Goal: Task Accomplishment & Management: Manage account settings

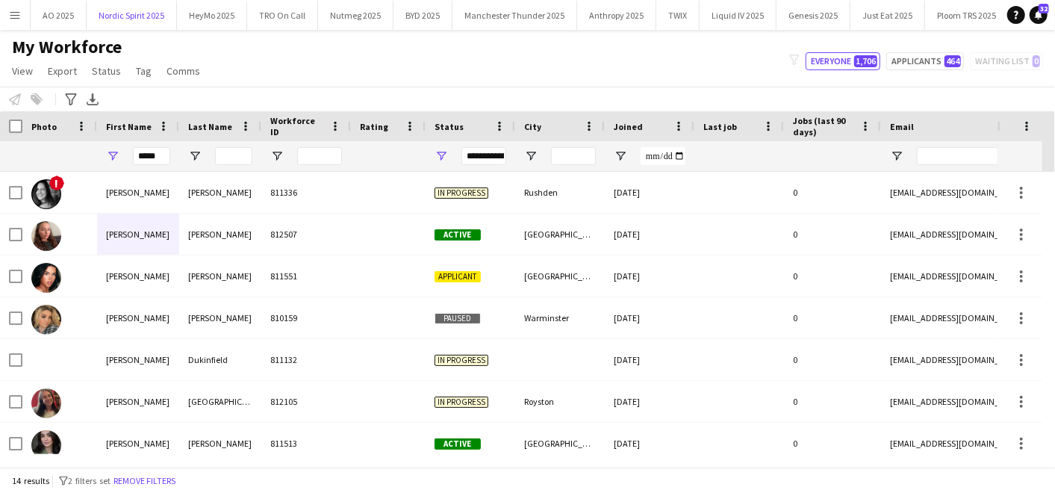
click at [125, 6] on button "Nordic Spirit 2025 Close" at bounding box center [132, 15] width 90 height 29
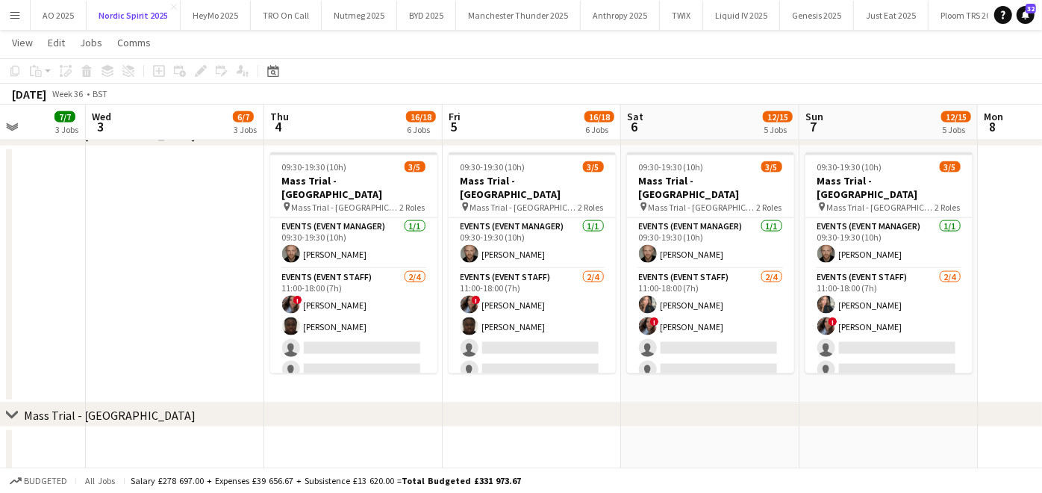
scroll to position [0, 450]
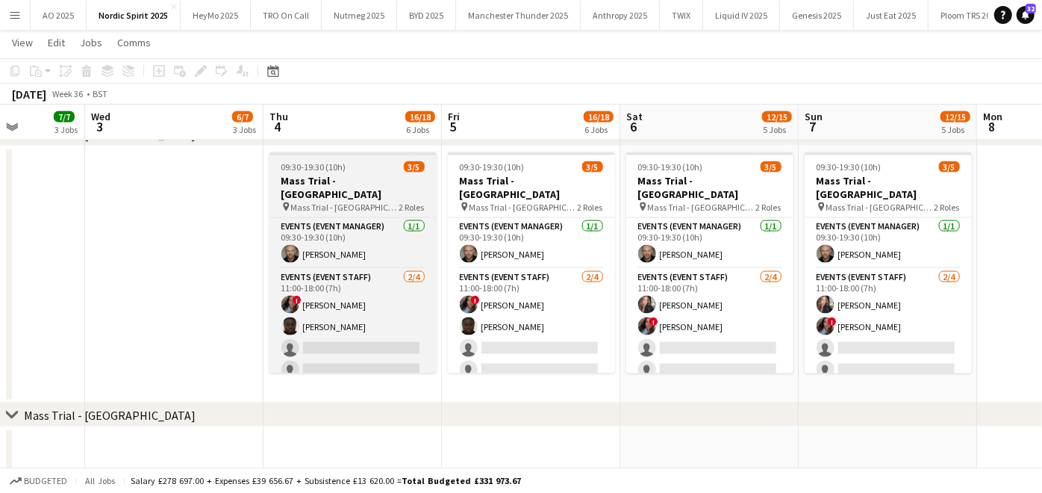
click at [330, 160] on app-job-card "09:30-19:30 (10h) 3/5 Mass Trial - [GEOGRAPHIC_DATA] pin Mass Trial - [GEOGRAPH…" at bounding box center [352, 262] width 167 height 221
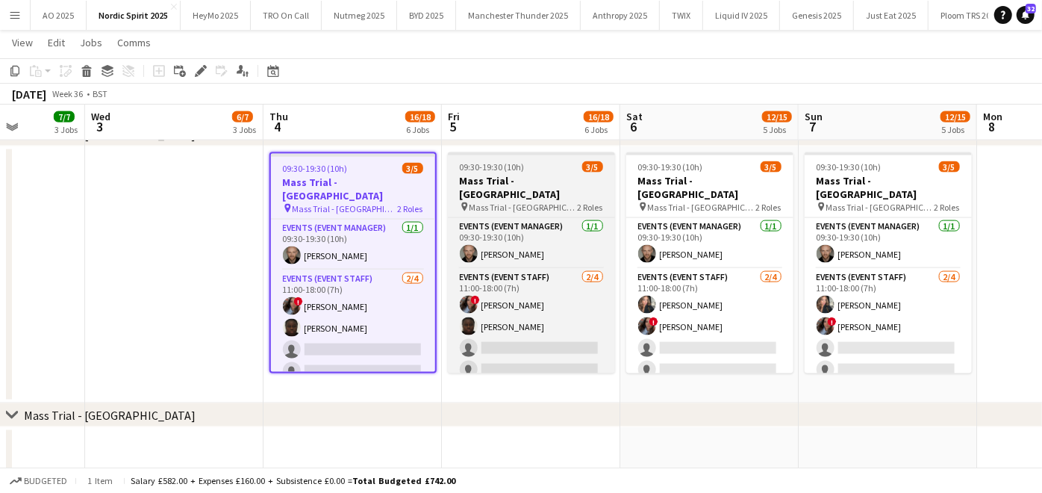
click at [504, 201] on div "pin Mass Trial - [GEOGRAPHIC_DATA] 2 Roles" at bounding box center [531, 207] width 167 height 12
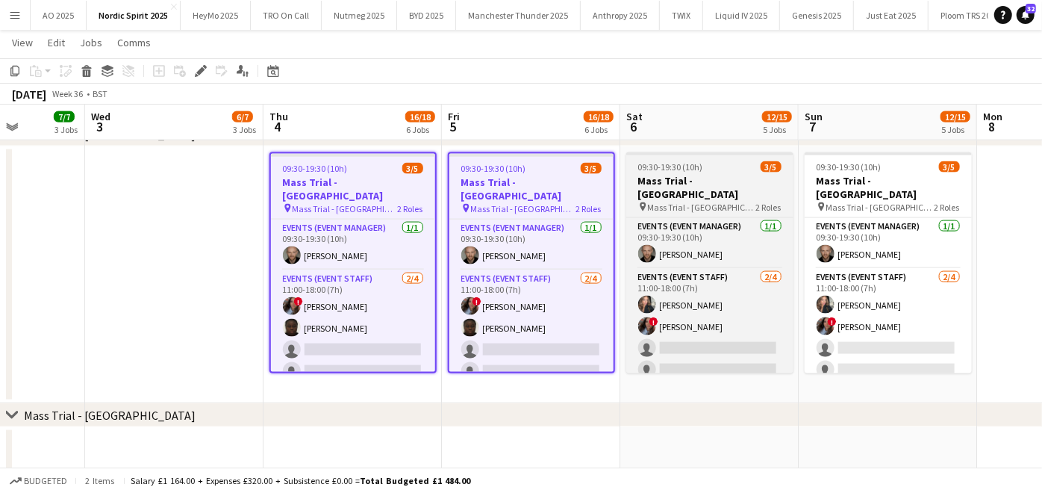
click at [659, 177] on h3 "Mass Trial - [GEOGRAPHIC_DATA]" at bounding box center [709, 187] width 167 height 27
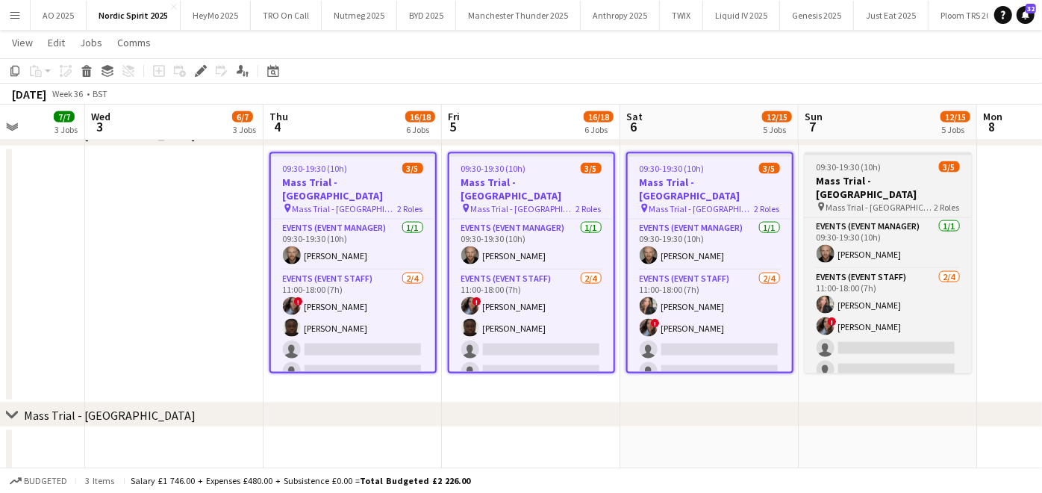
click at [811, 181] on h3 "Mass Trial - [GEOGRAPHIC_DATA]" at bounding box center [888, 187] width 167 height 27
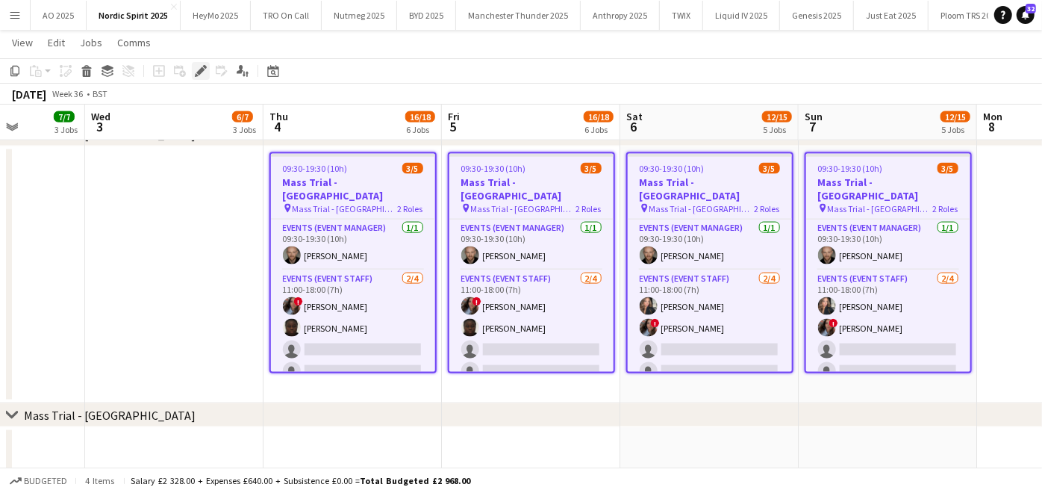
click at [198, 71] on icon at bounding box center [200, 71] width 8 height 8
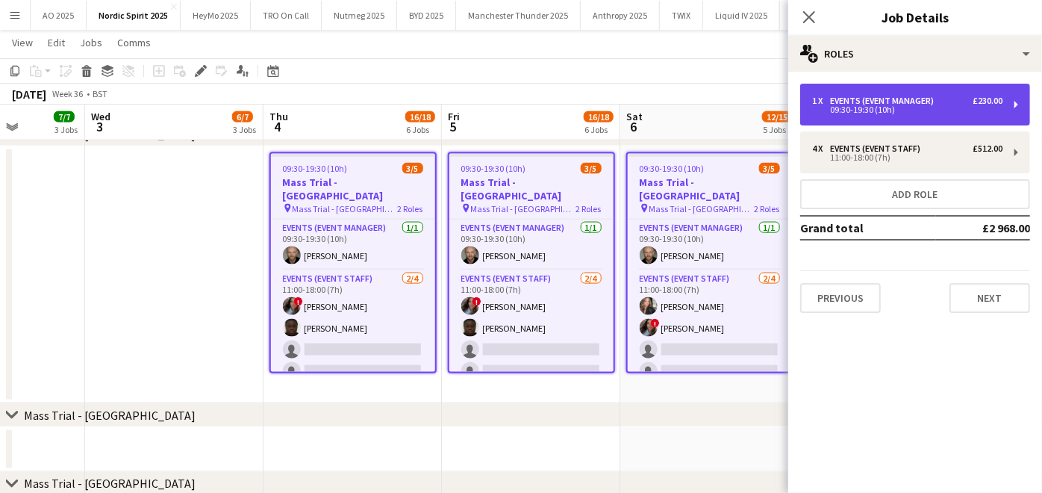
click at [913, 125] on div "1 x Events (Event Manager) £230.00 09:30-19:30 (10h)" at bounding box center [915, 105] width 230 height 42
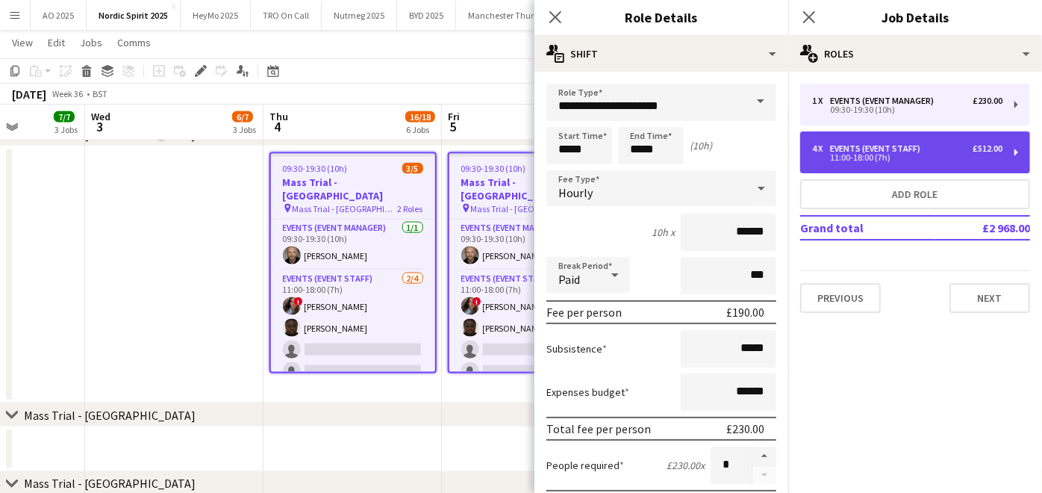
click at [892, 142] on div "4 x Events (Event Staff) £512.00 11:00-18:00 (7h)" at bounding box center [915, 152] width 230 height 42
type input "**********"
type input "*****"
type input "******"
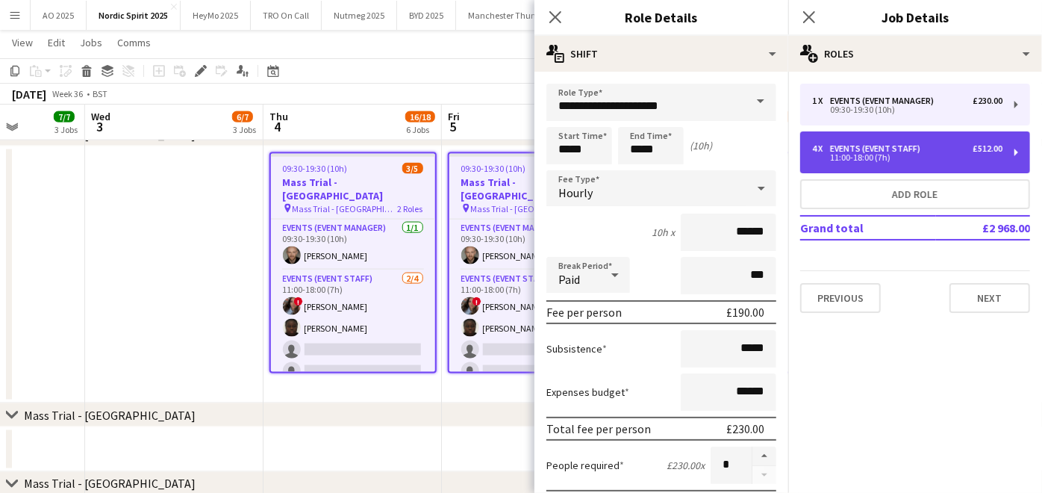
type input "******"
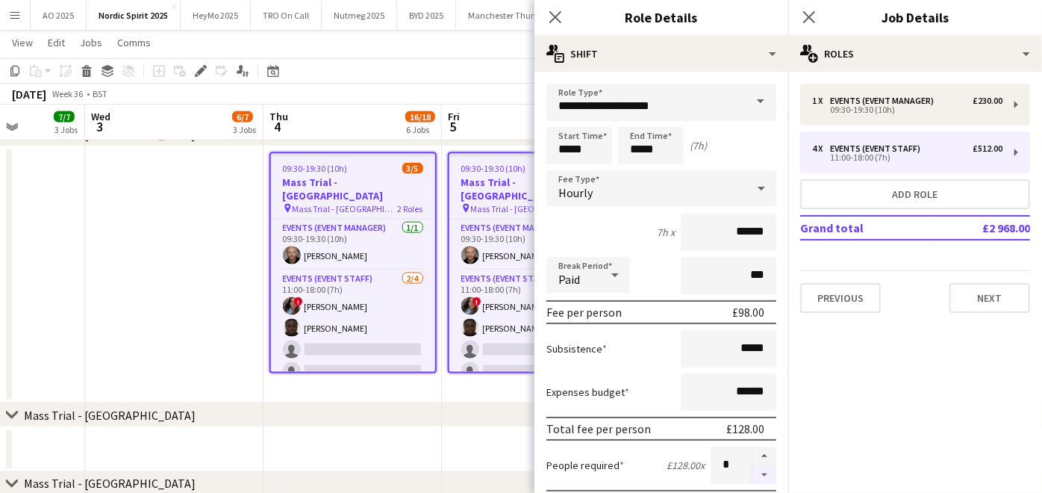
click at [752, 478] on button "button" at bounding box center [764, 475] width 24 height 19
type input "*"
click at [471, 447] on app-date-cell at bounding box center [531, 449] width 178 height 45
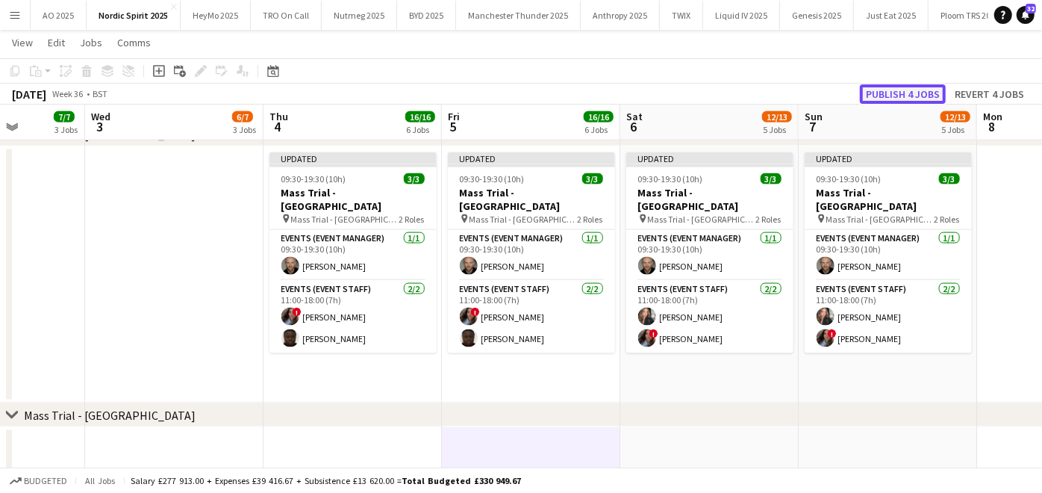
click at [888, 85] on button "Publish 4 jobs" at bounding box center [903, 93] width 86 height 19
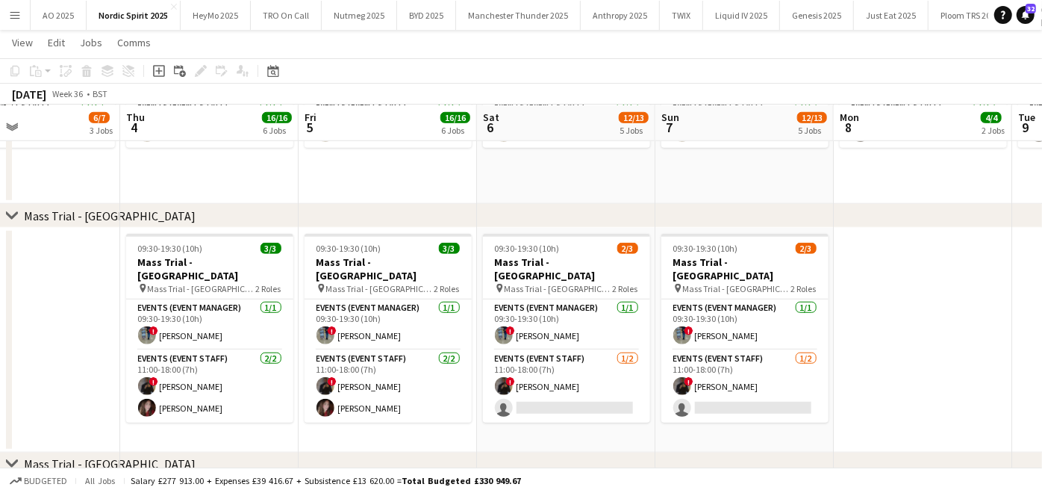
scroll to position [640, 0]
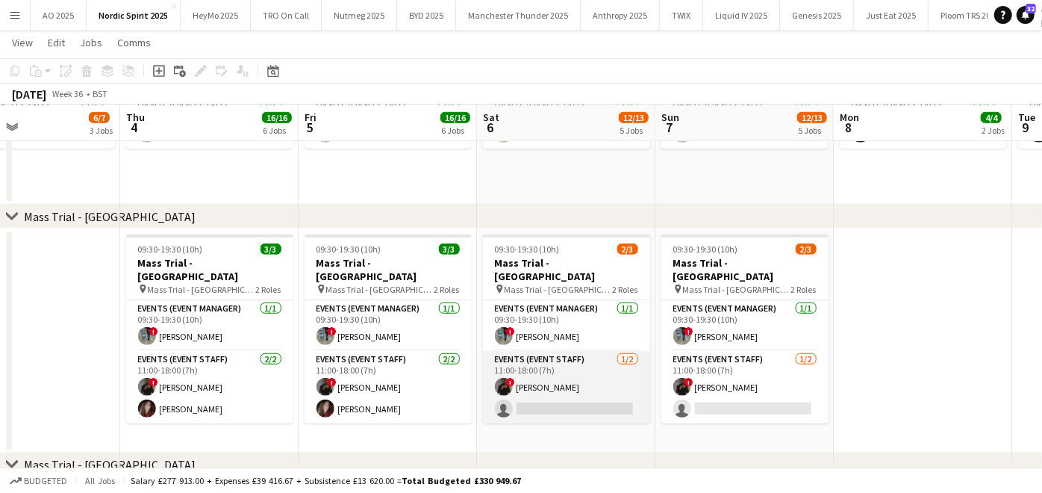
click at [521, 369] on app-card-role "Events (Event Staff) [DATE] 11:00-18:00 (7h) ! [PERSON_NAME] single-neutral-act…" at bounding box center [566, 387] width 167 height 72
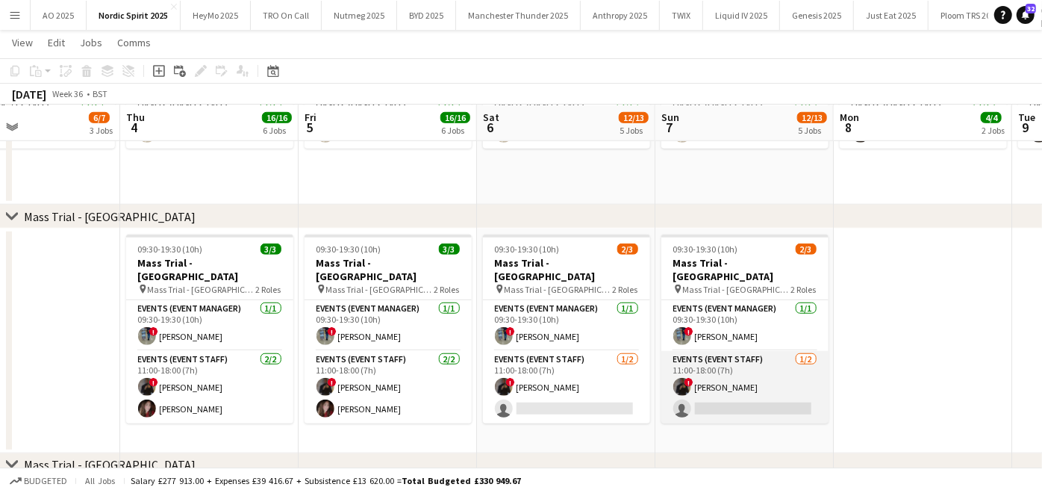
click at [740, 375] on app-card-role "Events (Event Staff) [DATE] 11:00-18:00 (7h) ! [PERSON_NAME] single-neutral-act…" at bounding box center [744, 387] width 167 height 72
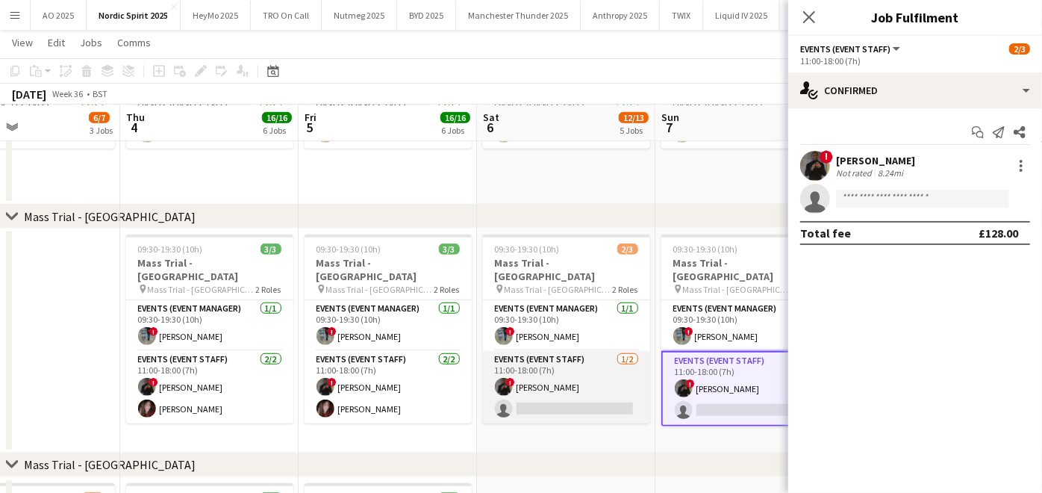
click at [544, 372] on app-card-role "Events (Event Staff) [DATE] 11:00-18:00 (7h) ! [PERSON_NAME] single-neutral-act…" at bounding box center [566, 387] width 167 height 72
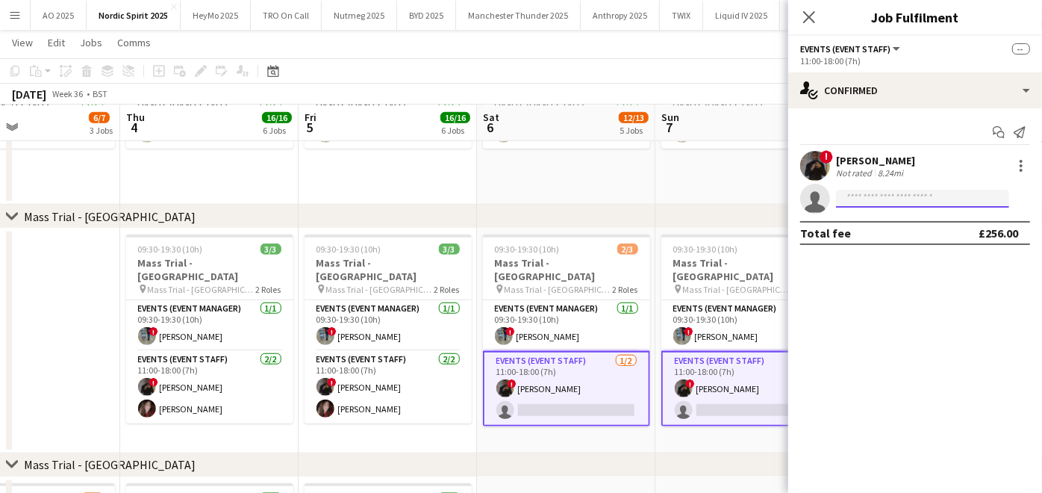
click at [875, 196] on input at bounding box center [922, 199] width 173 height 18
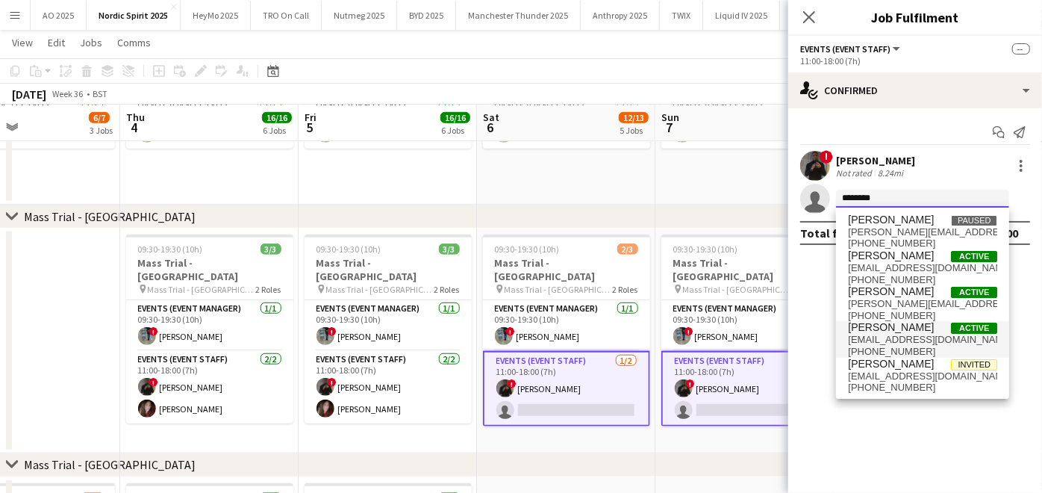
type input "*******"
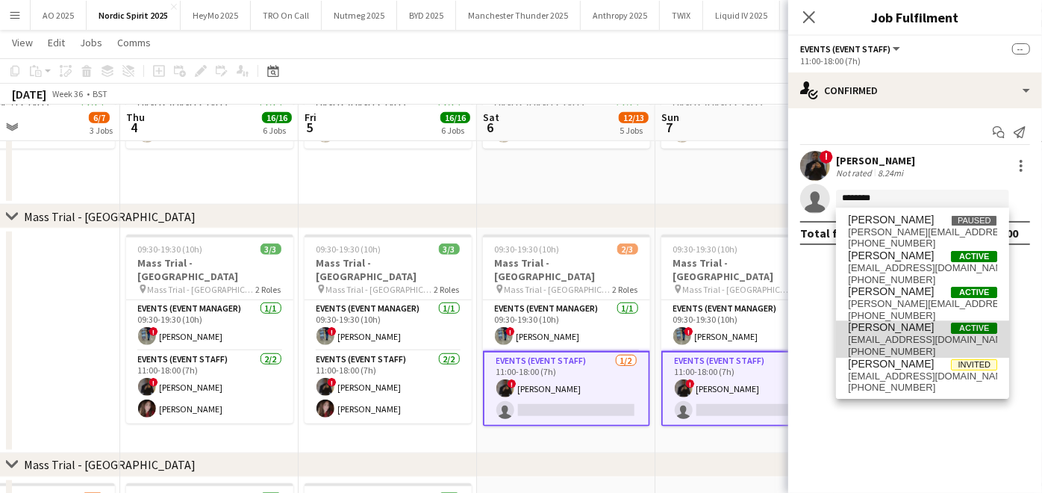
click at [890, 321] on span "[PERSON_NAME]" at bounding box center [891, 327] width 86 height 13
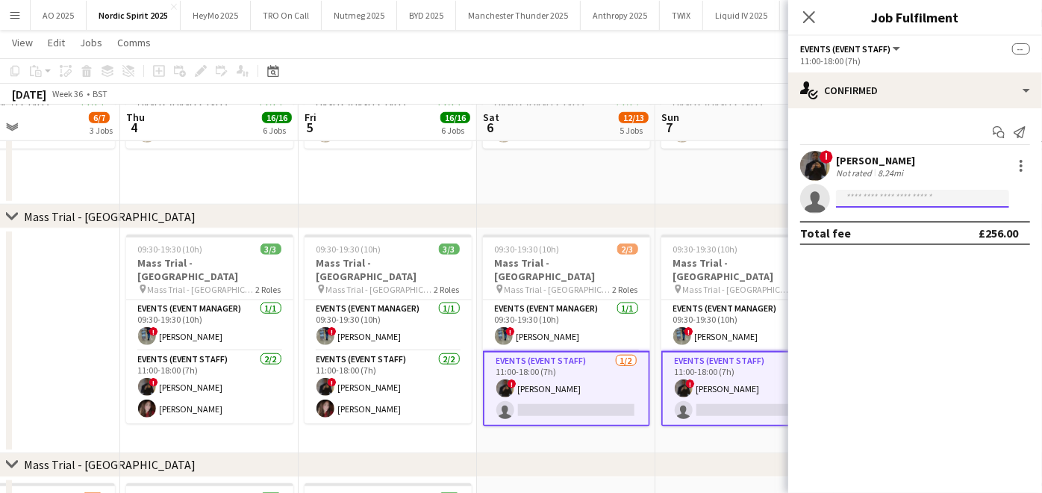
scroll to position [0, 0]
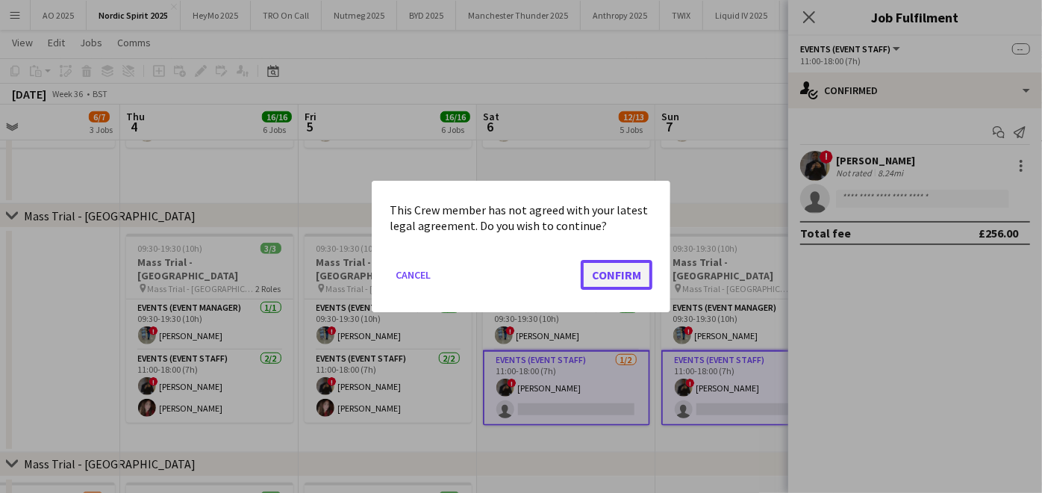
click at [620, 273] on button "Confirm" at bounding box center [617, 275] width 72 height 30
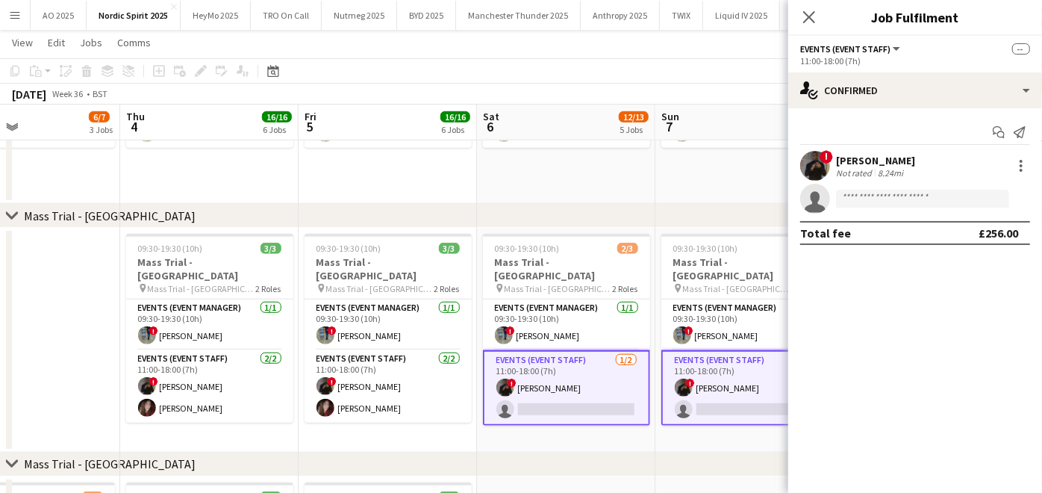
scroll to position [640, 0]
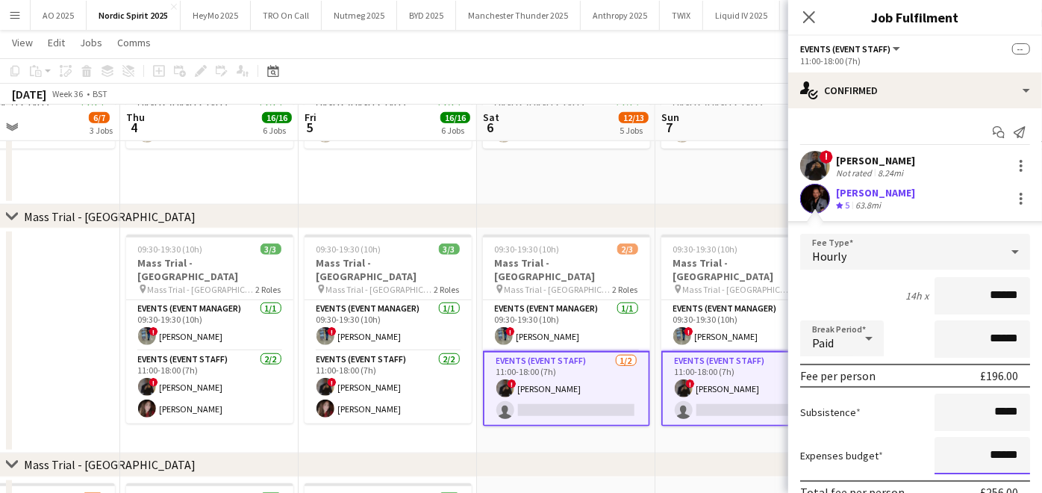
click at [985, 452] on input "******" at bounding box center [982, 455] width 96 height 37
type input "**"
type input "***"
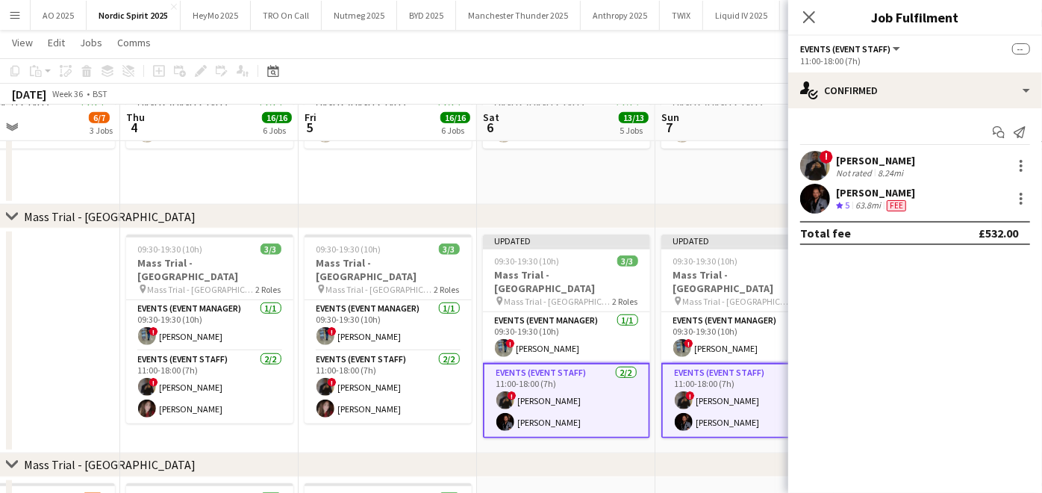
click at [700, 462] on div "chevron-right Mass Trial - [GEOGRAPHIC_DATA]" at bounding box center [521, 465] width 1042 height 24
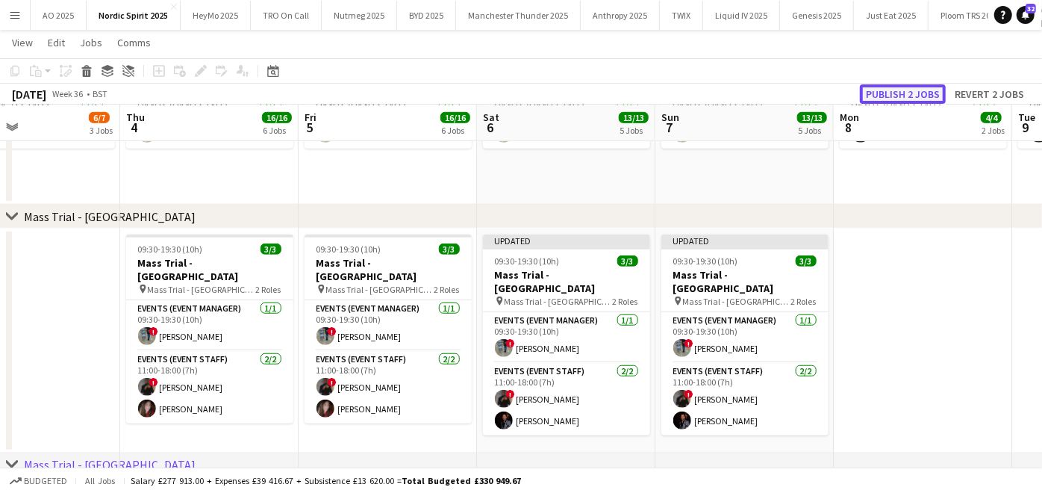
click at [905, 94] on button "Publish 2 jobs" at bounding box center [903, 93] width 86 height 19
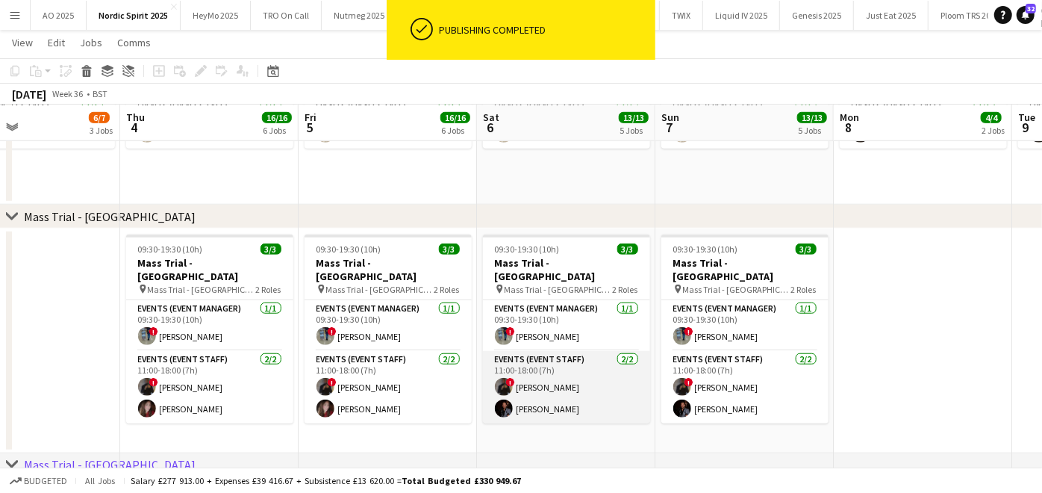
click at [554, 387] on app-card-role "Events (Event Staff) [DATE] 11:00-18:00 (7h) ! [PERSON_NAME] [PERSON_NAME]" at bounding box center [566, 387] width 167 height 72
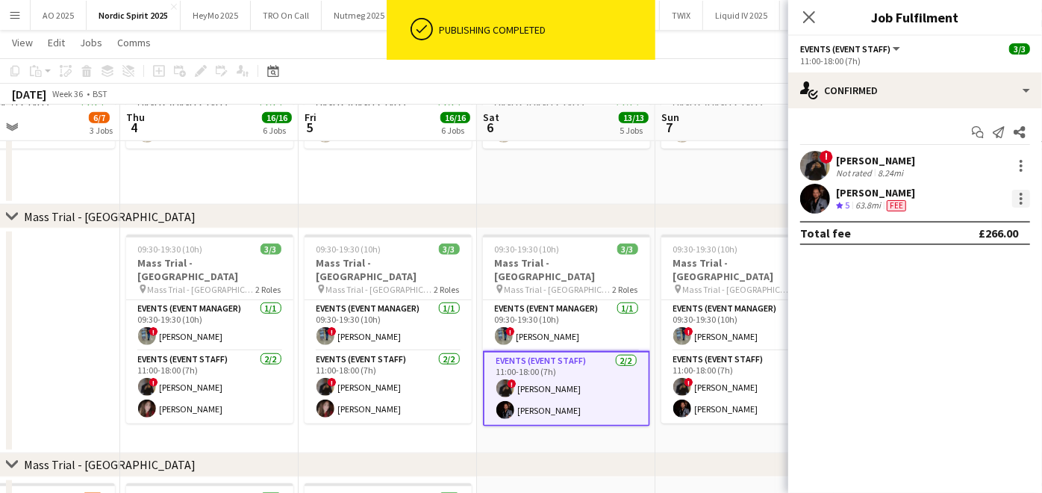
click at [1030, 195] on div at bounding box center [1021, 199] width 18 height 18
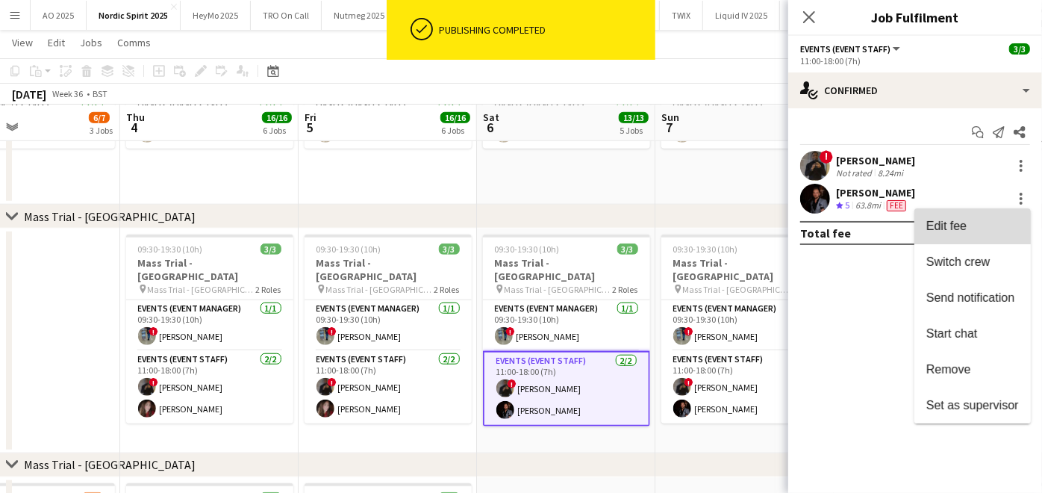
click at [976, 237] on button "Edit fee" at bounding box center [972, 226] width 116 height 36
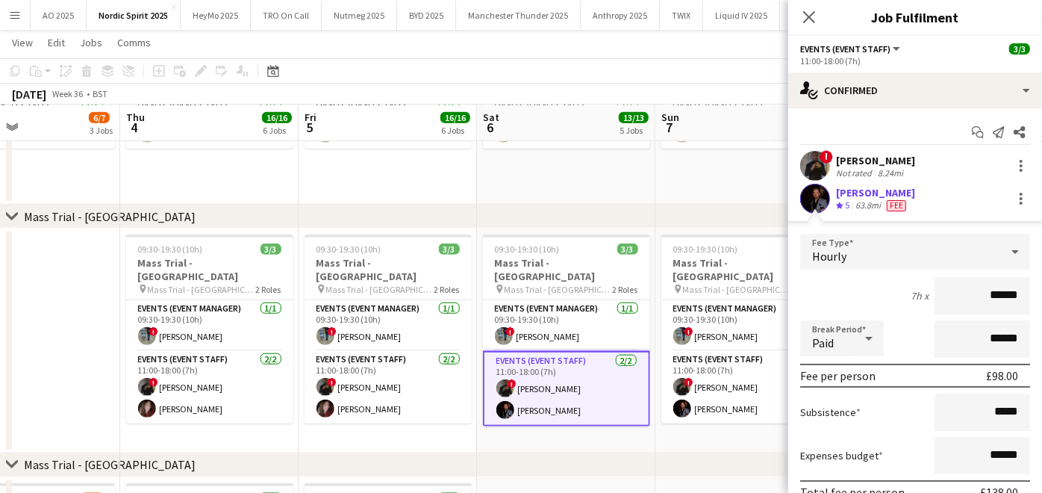
click at [702, 433] on app-date-cell "09:30-19:30 (10h) 3/3 Mass Trial - [GEOGRAPHIC_DATA] pin Mass Trial - Leeds 2 R…" at bounding box center [744, 340] width 178 height 225
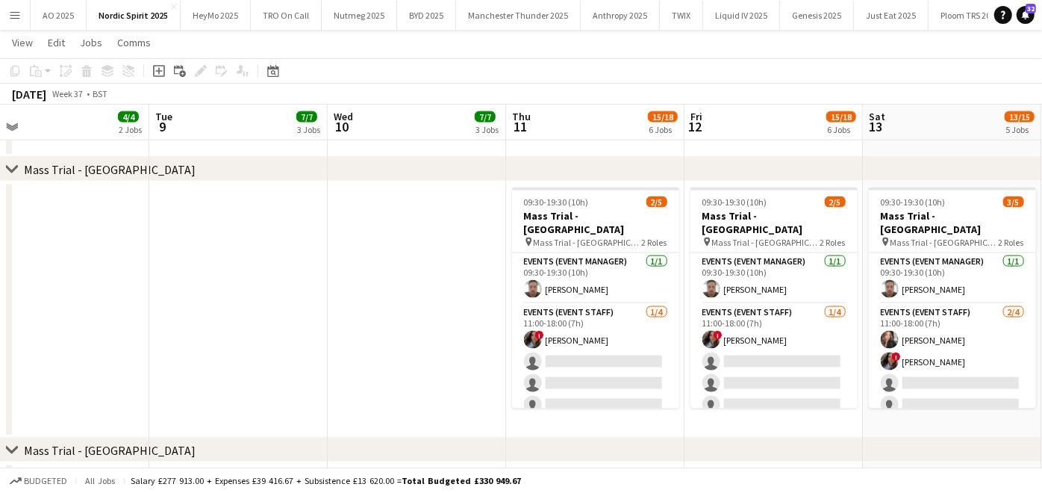
scroll to position [1264, 0]
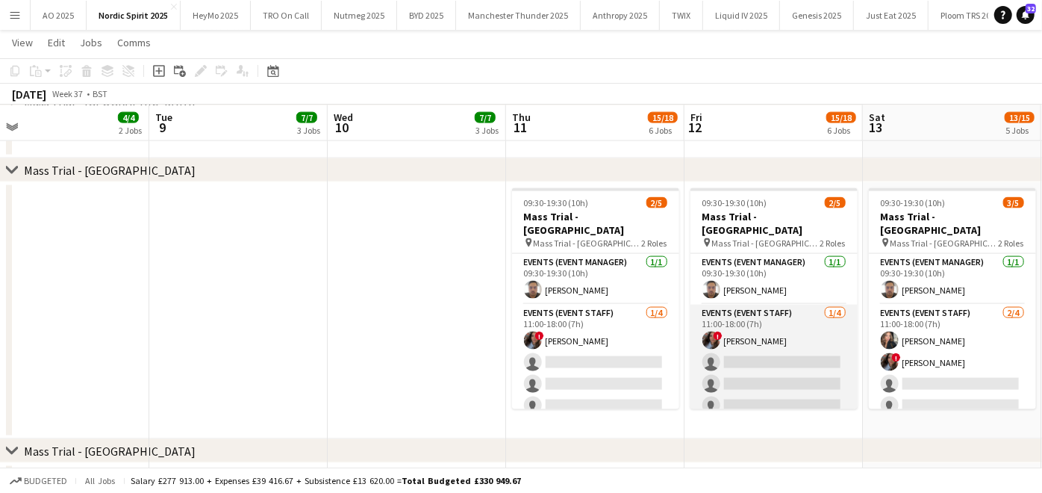
click at [782, 357] on app-card-role "Events (Event Staff) [DATE] 11:00-18:00 (7h) ! [PERSON_NAME] single-neutral-act…" at bounding box center [773, 363] width 167 height 116
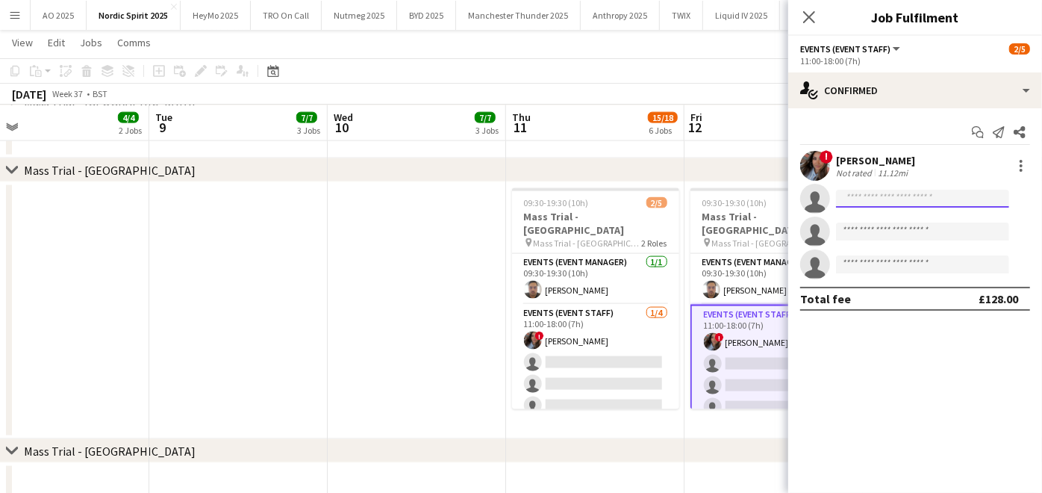
click at [857, 202] on input at bounding box center [922, 199] width 173 height 18
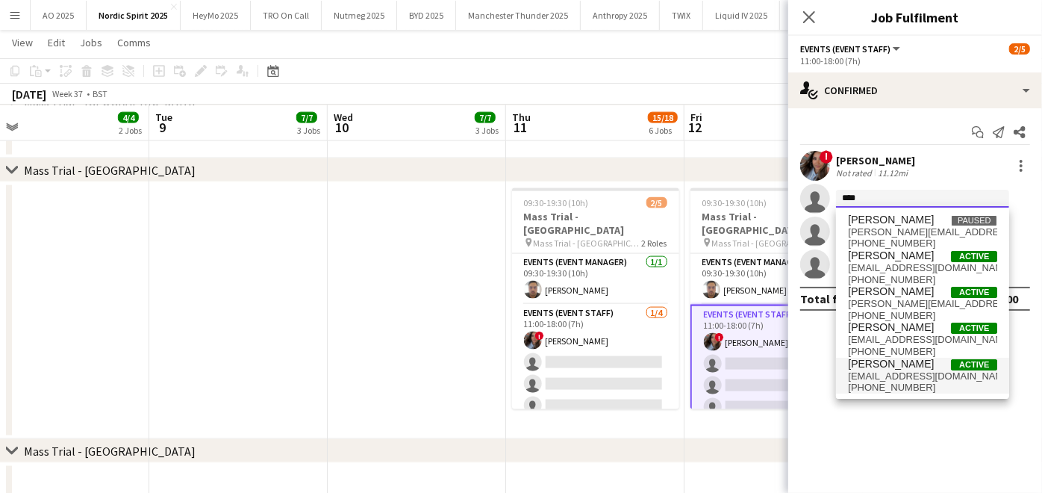
type input "****"
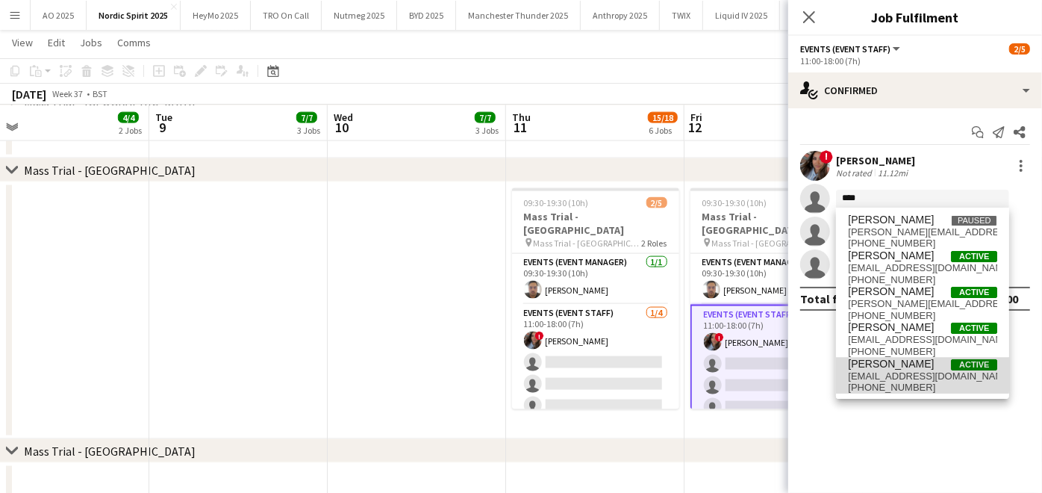
click at [896, 373] on span "[EMAIL_ADDRESS][DOMAIN_NAME]" at bounding box center [922, 376] width 149 height 12
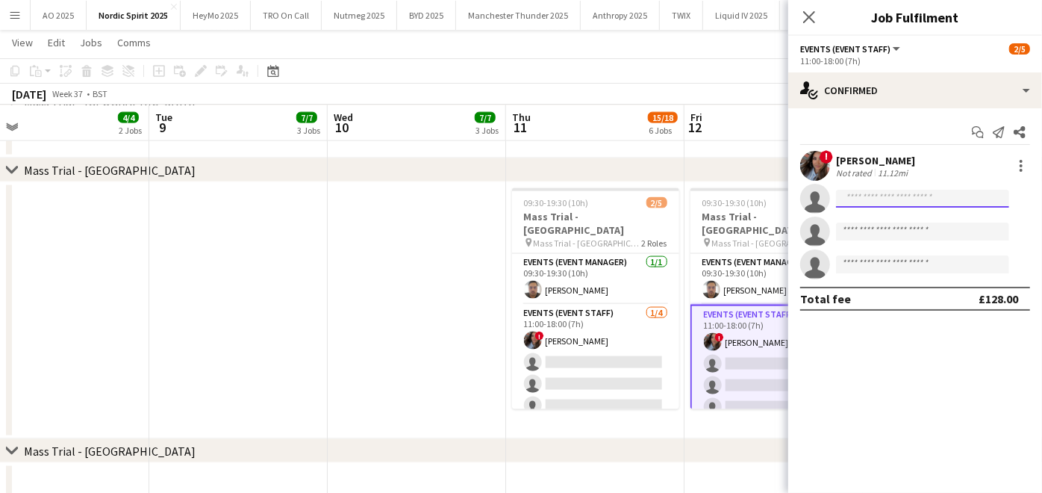
scroll to position [0, 0]
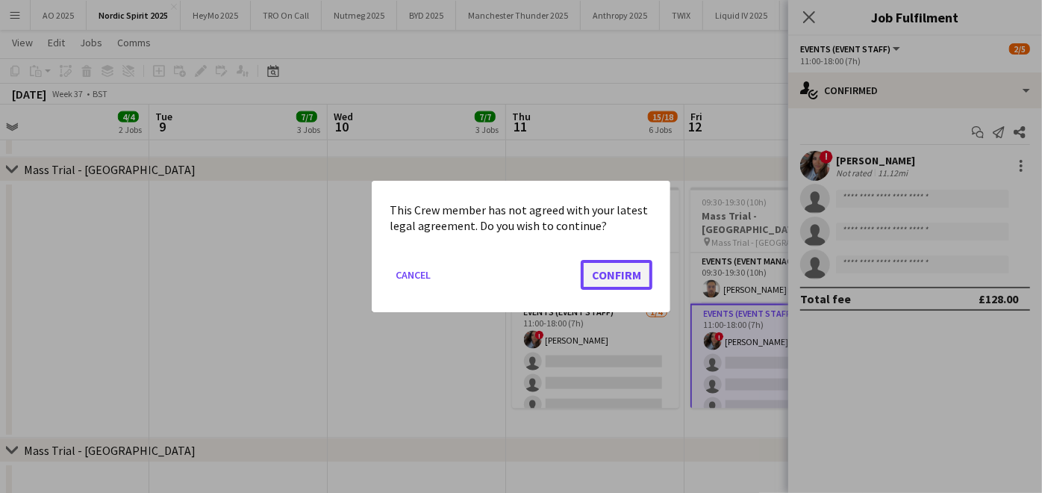
click at [631, 283] on button "Confirm" at bounding box center [617, 275] width 72 height 30
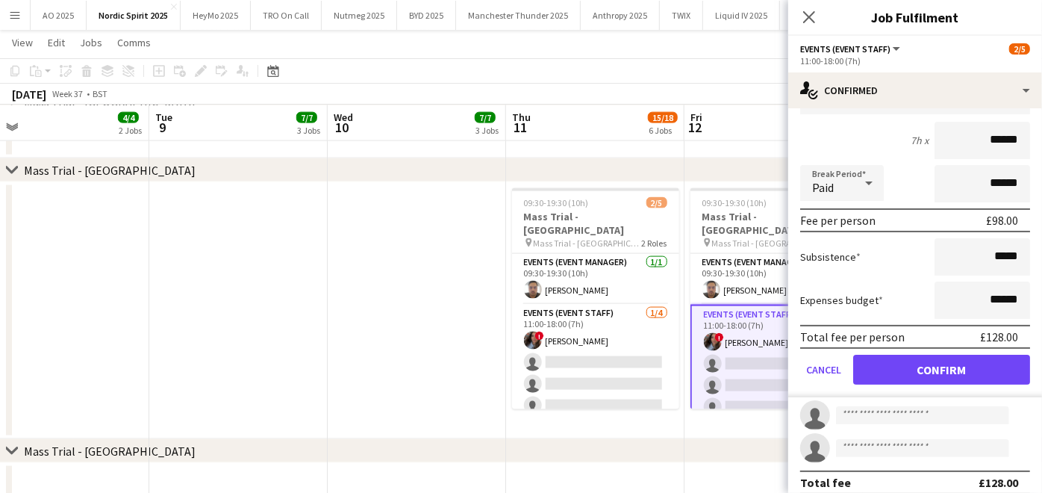
scroll to position [159, 0]
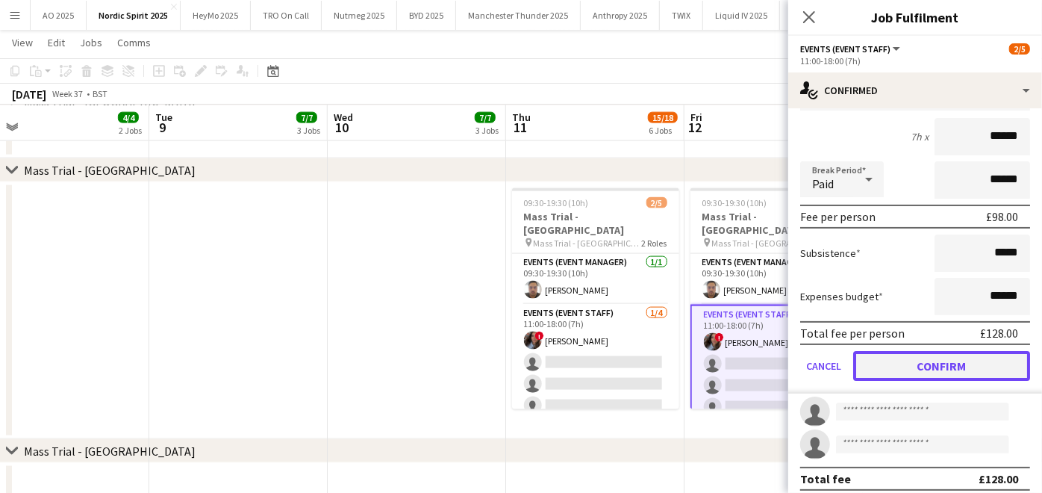
click at [913, 366] on button "Confirm" at bounding box center [941, 366] width 177 height 30
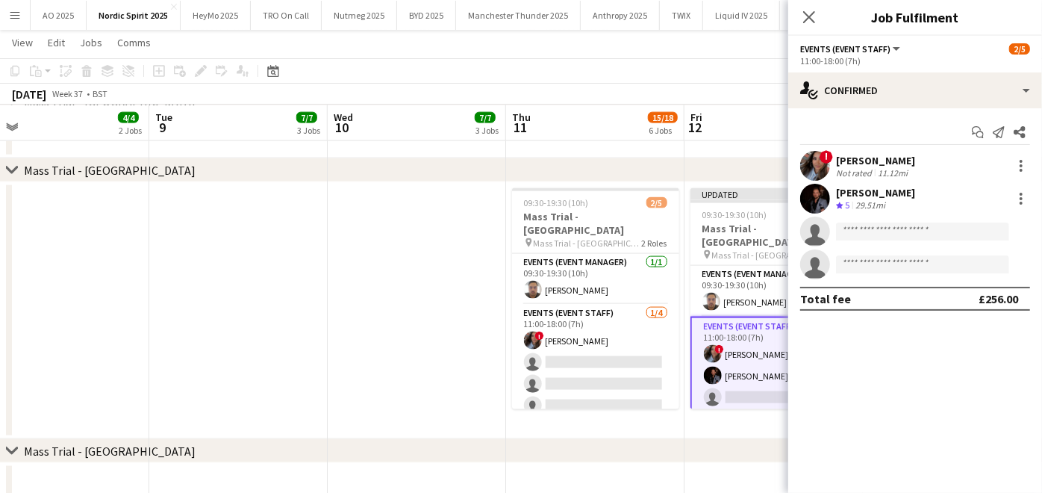
scroll to position [0, 0]
click at [404, 338] on app-date-cell at bounding box center [417, 310] width 178 height 257
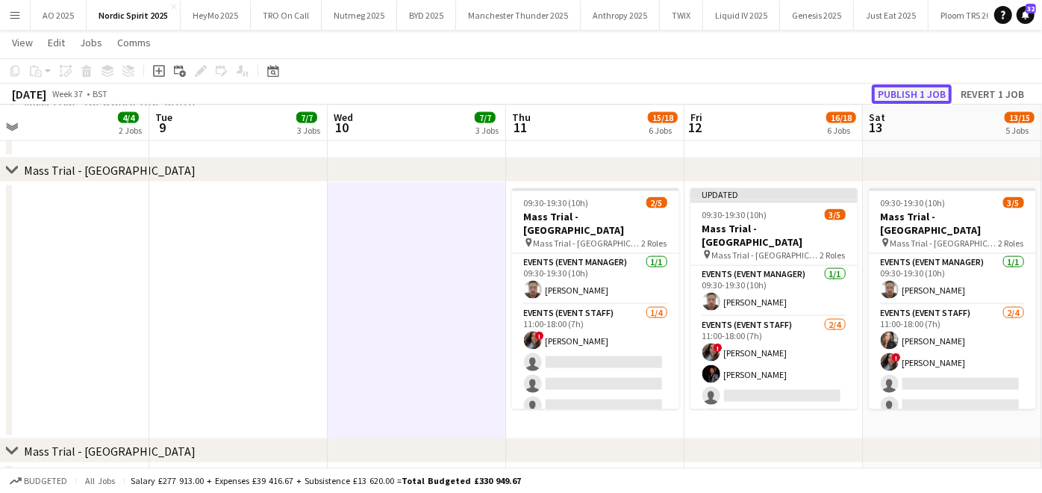
click at [903, 97] on button "Publish 1 job" at bounding box center [912, 93] width 80 height 19
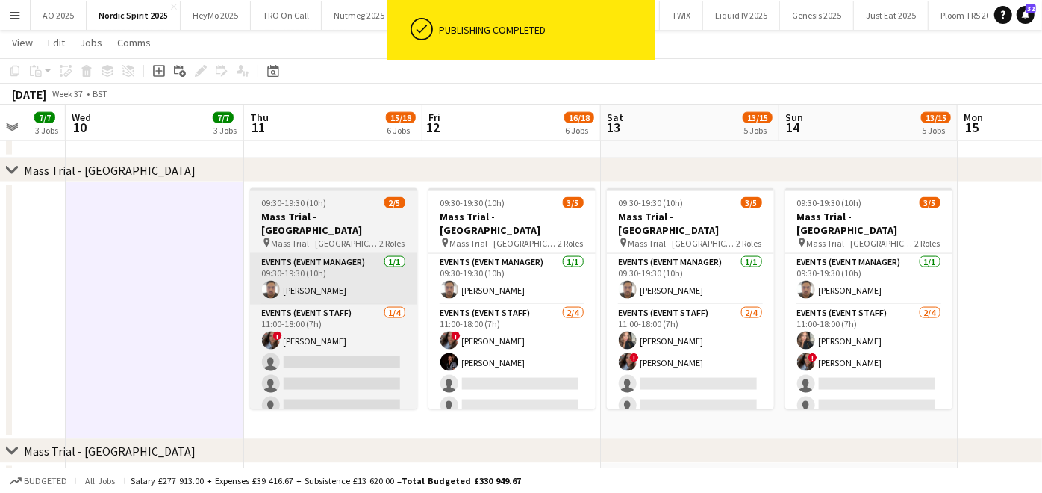
scroll to position [0, 471]
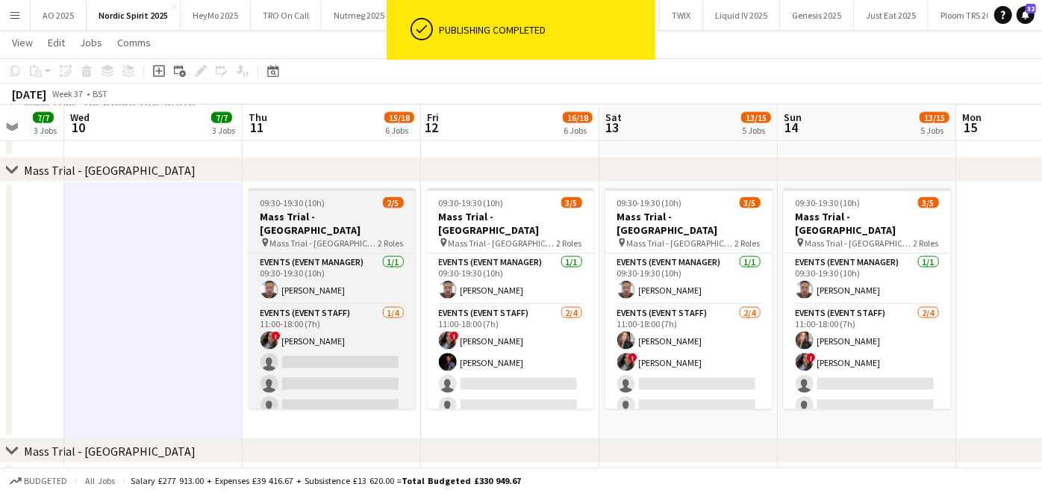
click at [287, 213] on h3 "Mass Trial - [GEOGRAPHIC_DATA]" at bounding box center [332, 223] width 167 height 27
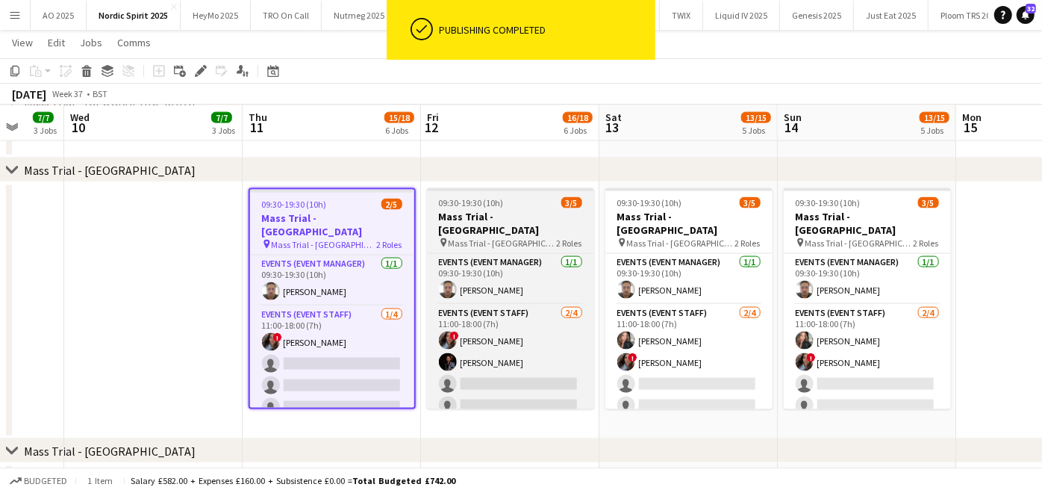
click at [514, 219] on h3 "Mass Trial - [GEOGRAPHIC_DATA]" at bounding box center [510, 223] width 167 height 27
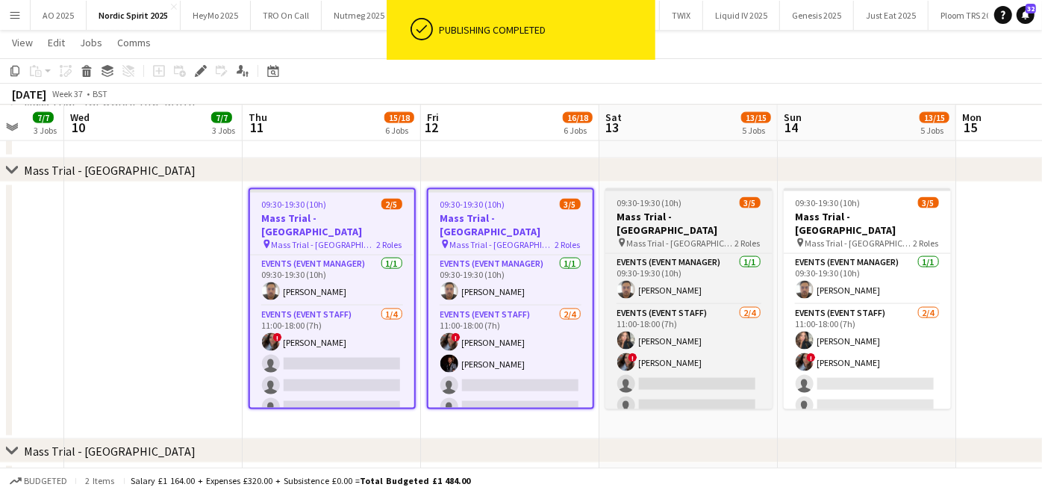
click at [668, 207] on span "09:30-19:30 (10h)" at bounding box center [649, 202] width 65 height 11
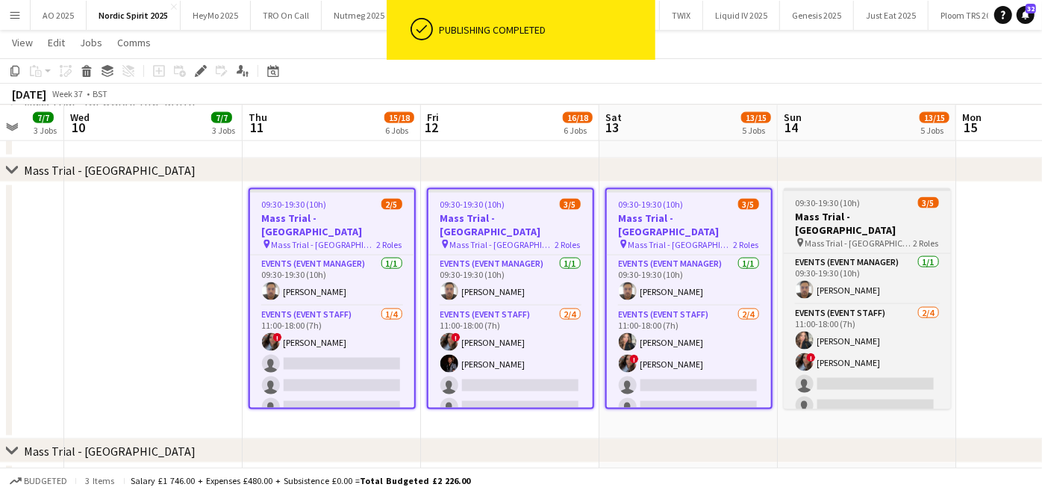
click at [828, 207] on span "09:30-19:30 (10h)" at bounding box center [828, 202] width 65 height 11
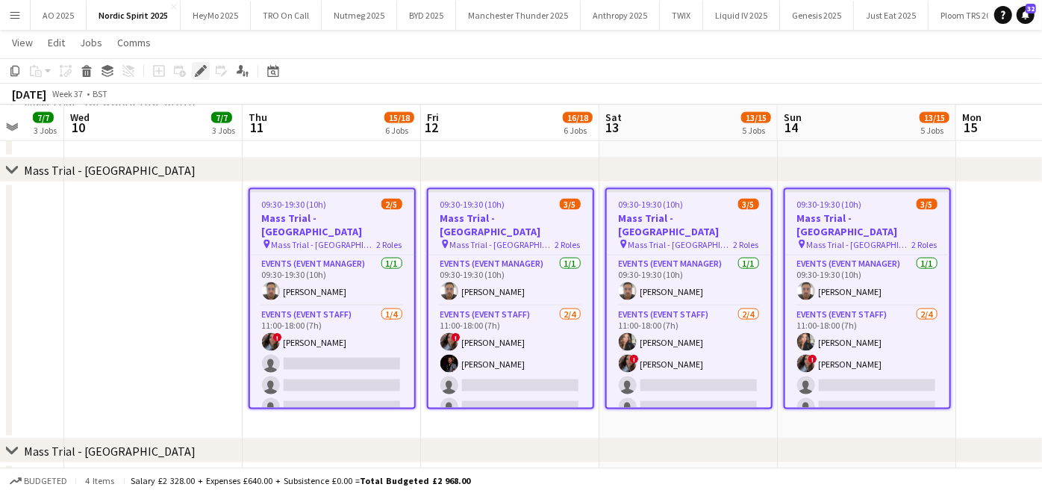
click at [204, 67] on icon at bounding box center [205, 67] width 4 height 4
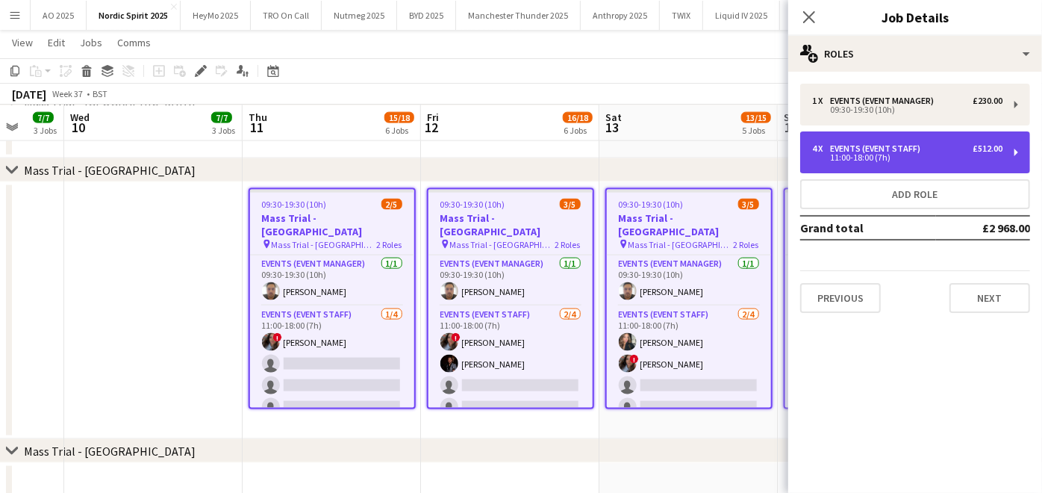
click at [934, 156] on div "11:00-18:00 (7h)" at bounding box center [907, 157] width 190 height 7
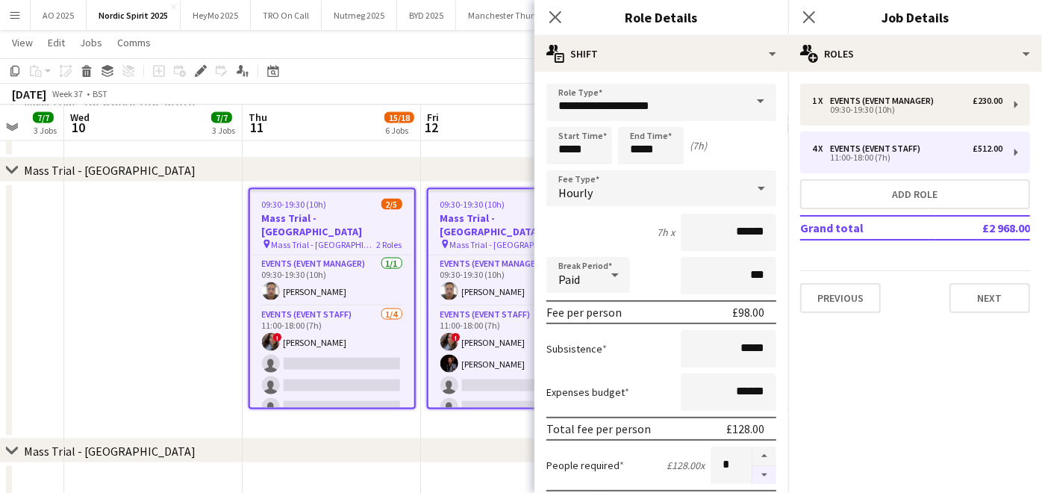
click at [753, 469] on button "button" at bounding box center [764, 475] width 24 height 19
type input "*"
click at [465, 466] on app-date-cell at bounding box center [510, 485] width 178 height 45
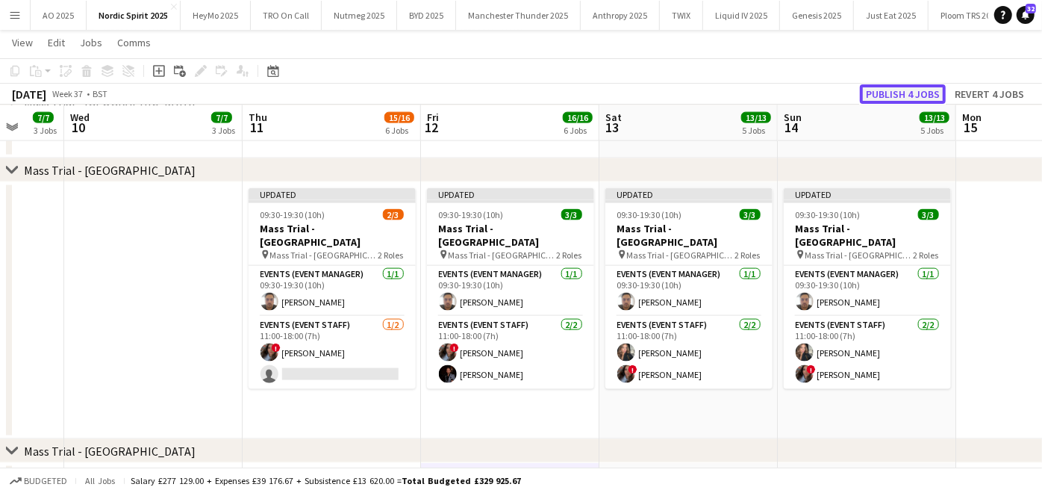
click at [920, 96] on button "Publish 4 jobs" at bounding box center [903, 93] width 86 height 19
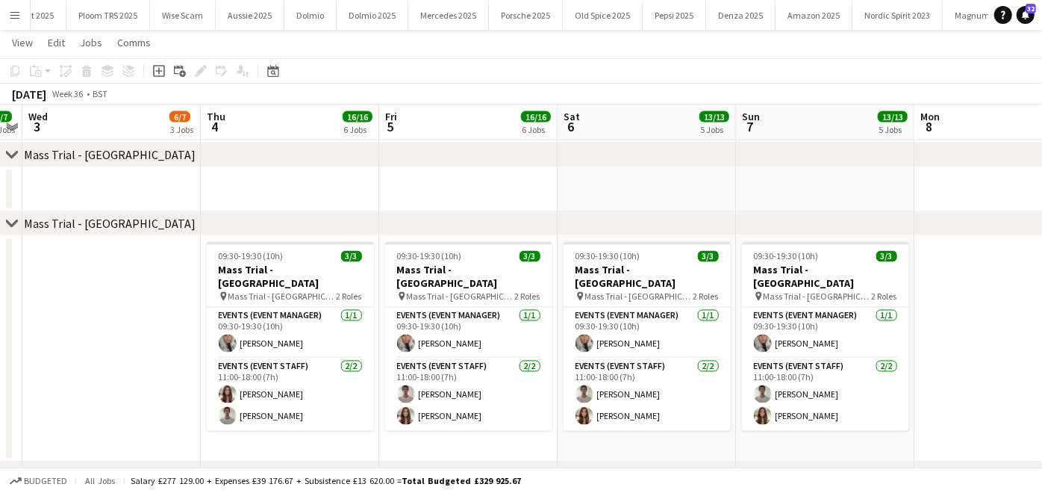
scroll to position [0, 890]
click at [549, 23] on button "Old Spice 2025 Close" at bounding box center [574, 15] width 80 height 29
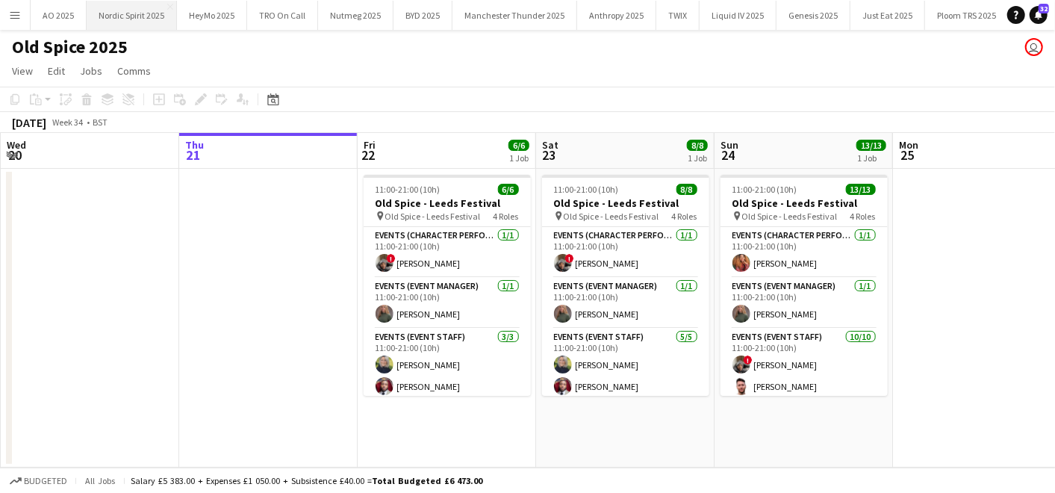
click at [138, 15] on button "Nordic Spirit 2025 Close" at bounding box center [132, 15] width 90 height 29
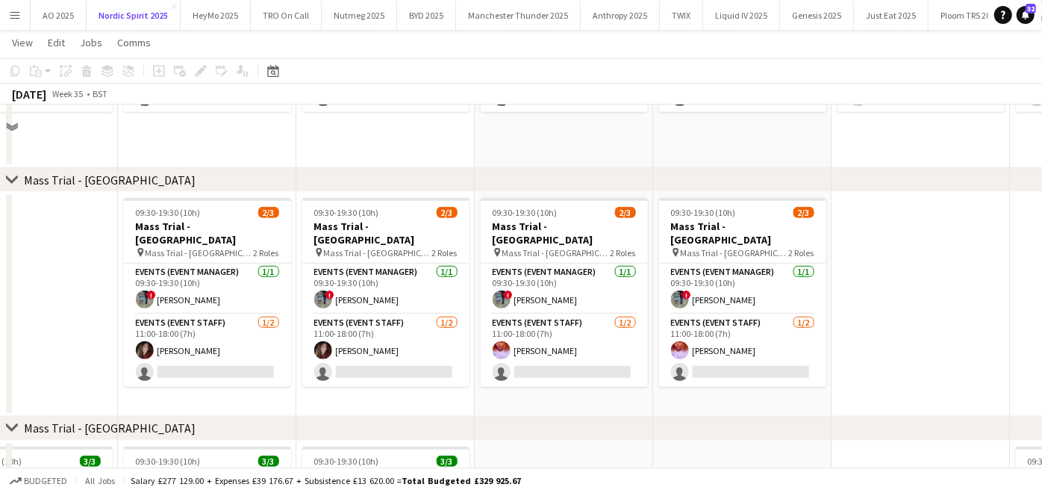
scroll to position [627, 0]
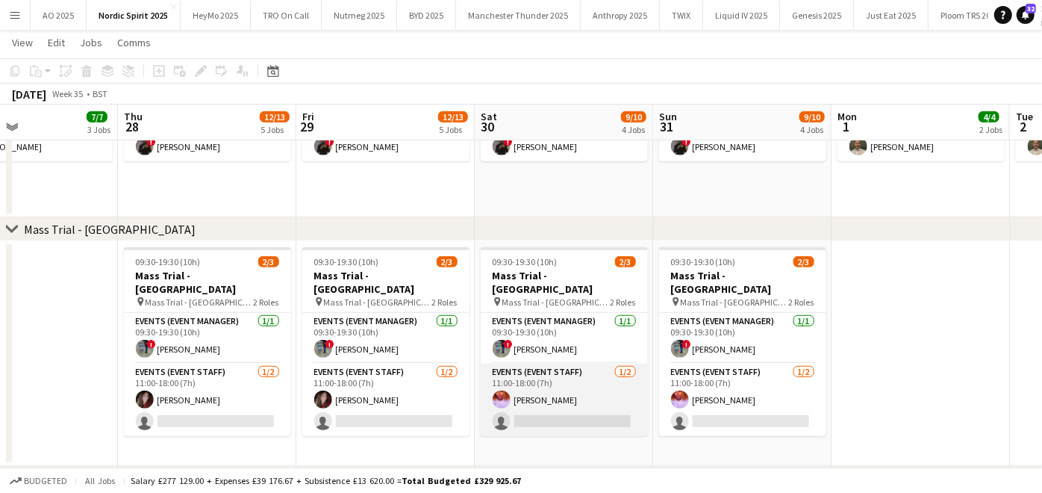
click at [578, 384] on app-card-role "Events (Event Staff) [DATE] 11:00-18:00 (7h) [PERSON_NAME] single-neutral-actio…" at bounding box center [564, 399] width 167 height 72
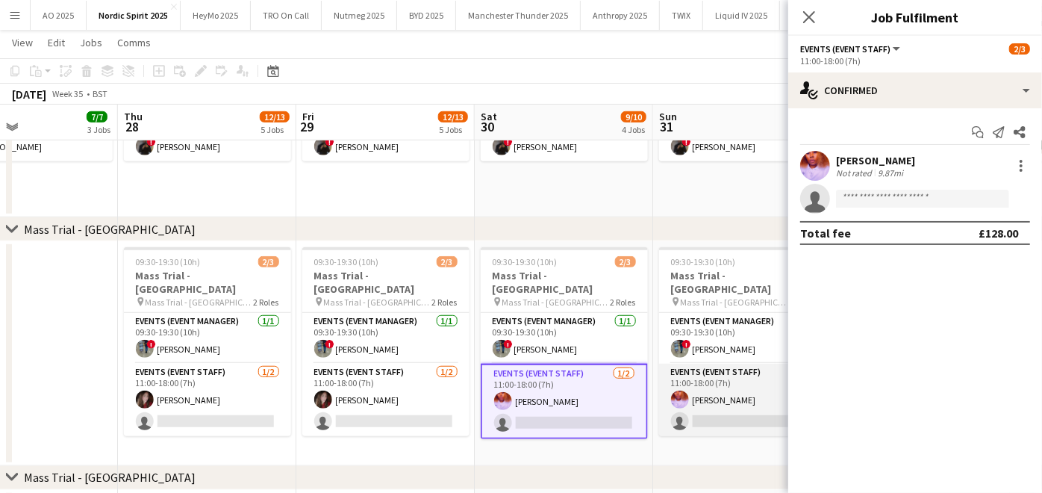
click at [715, 392] on app-card-role "Events (Event Staff) [DATE] 11:00-18:00 (7h) [PERSON_NAME] single-neutral-actio…" at bounding box center [742, 399] width 167 height 72
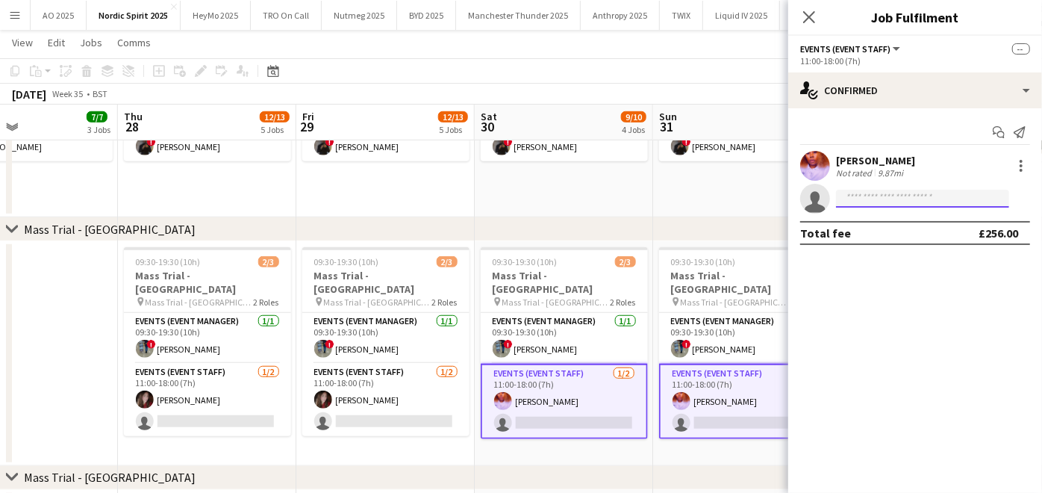
click at [859, 200] on input at bounding box center [922, 199] width 173 height 18
click at [872, 198] on input "******" at bounding box center [922, 199] width 173 height 18
type input "*"
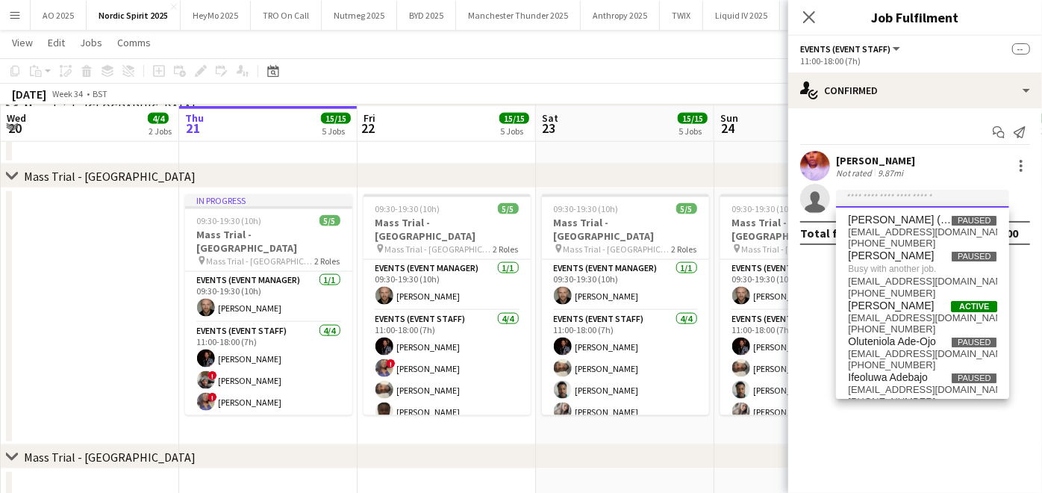
scroll to position [1260, 0]
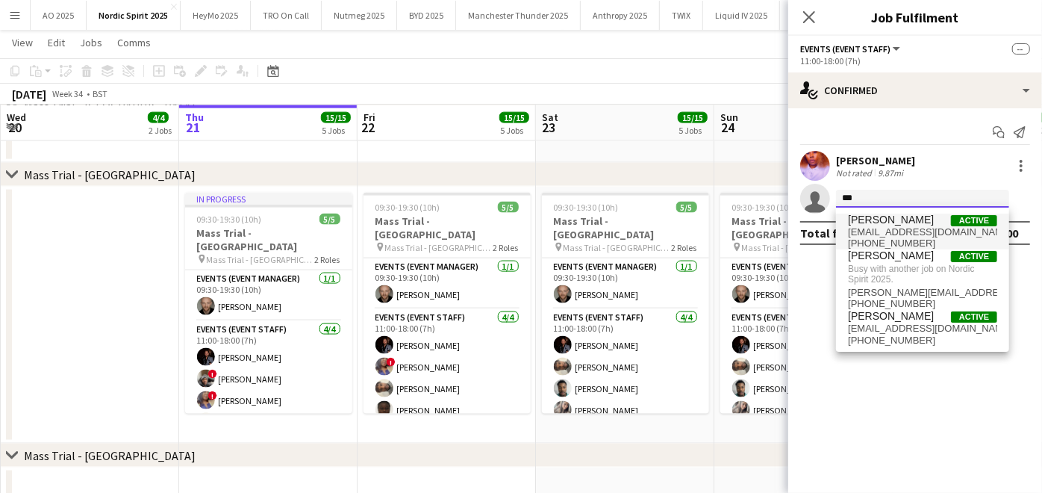
type input "***"
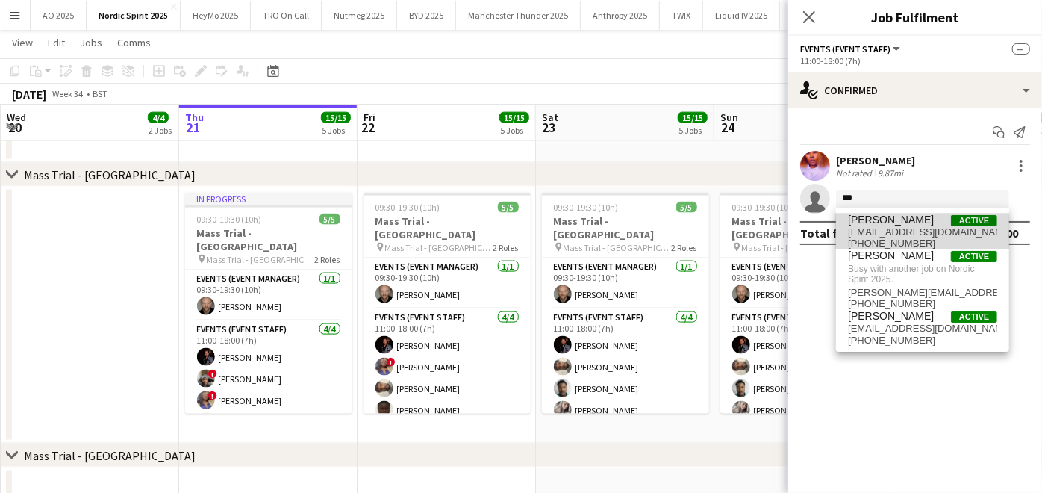
click at [897, 237] on span "[EMAIL_ADDRESS][DOMAIN_NAME]" at bounding box center [922, 232] width 149 height 12
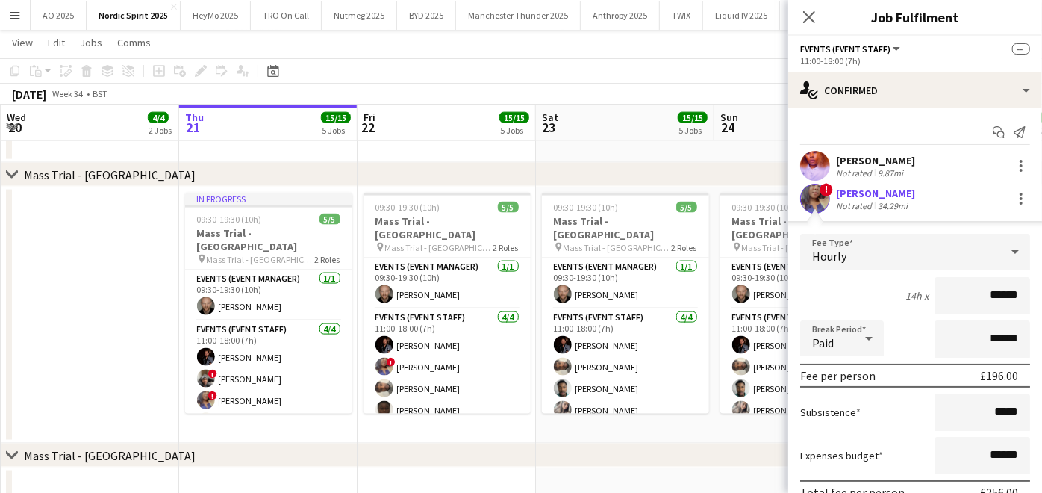
scroll to position [100, 0]
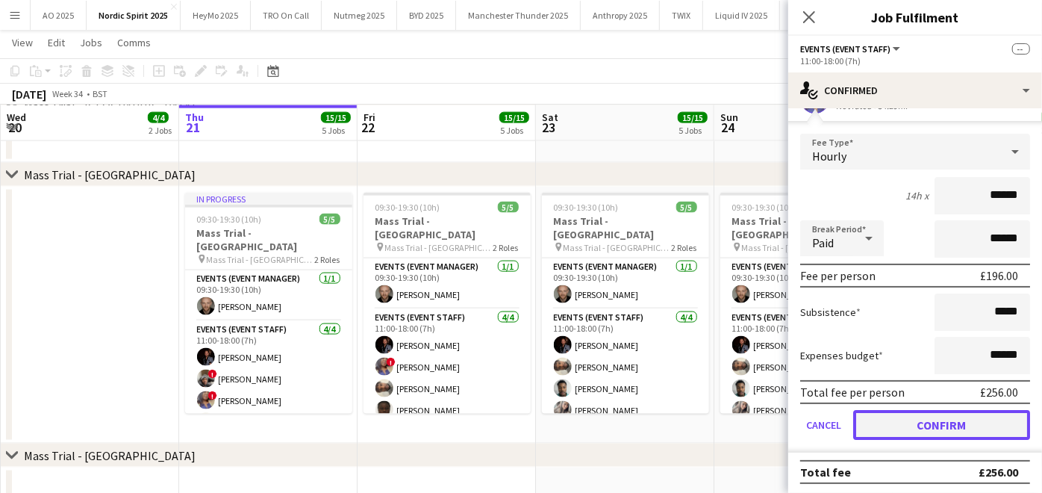
click at [892, 424] on button "Confirm" at bounding box center [941, 425] width 177 height 30
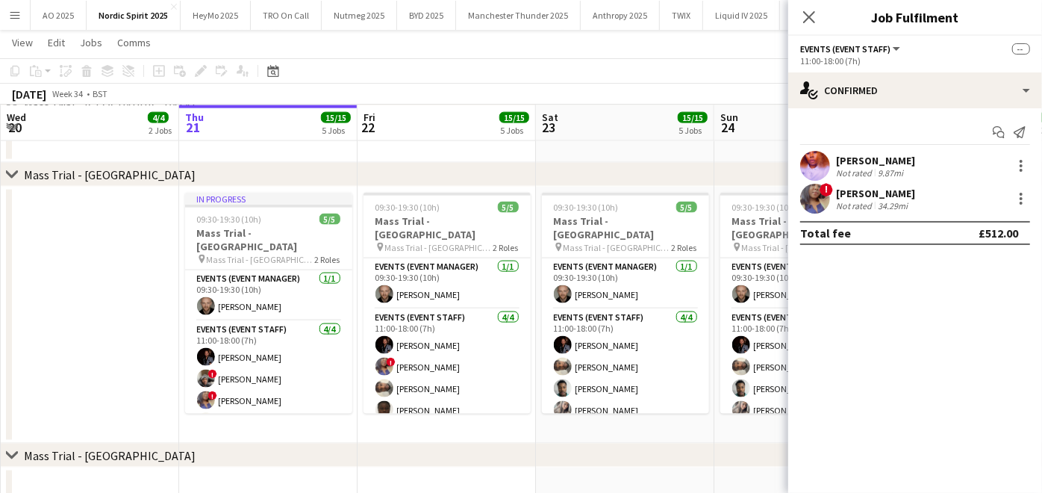
scroll to position [0, 0]
click at [586, 413] on app-date-cell "09:30-19:30 (10h) 5/5 Mass Trial - [GEOGRAPHIC_DATA] pin Mass Trial - [GEOGRAPH…" at bounding box center [625, 315] width 178 height 257
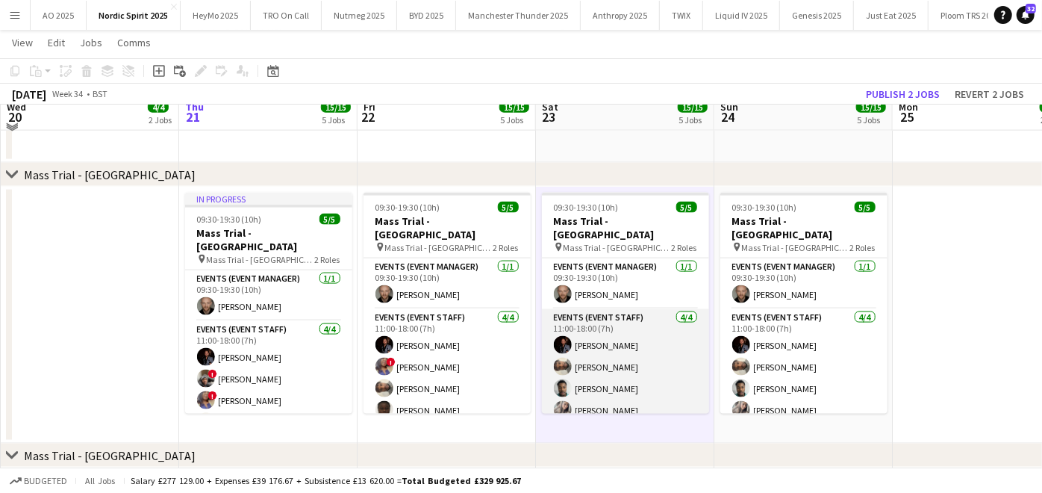
scroll to position [1249, 0]
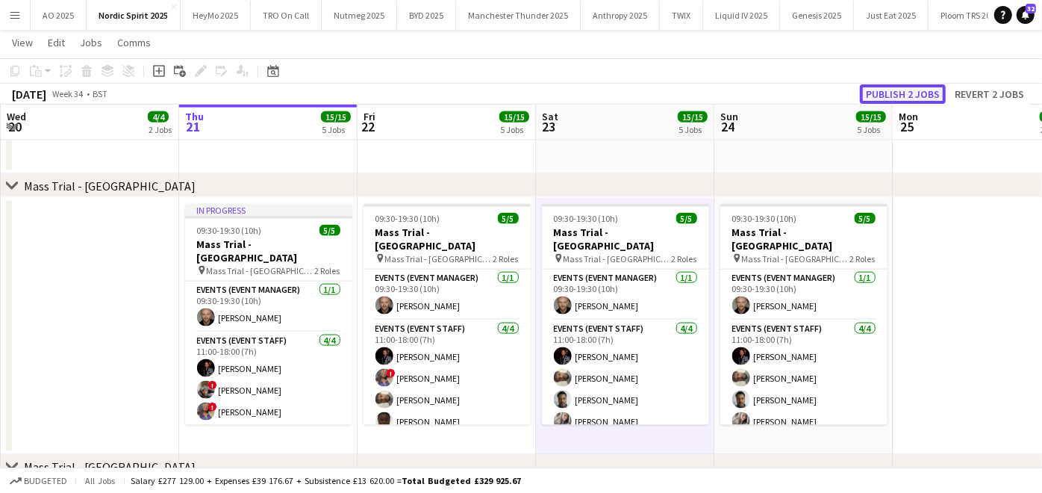
click at [905, 96] on button "Publish 2 jobs" at bounding box center [903, 93] width 86 height 19
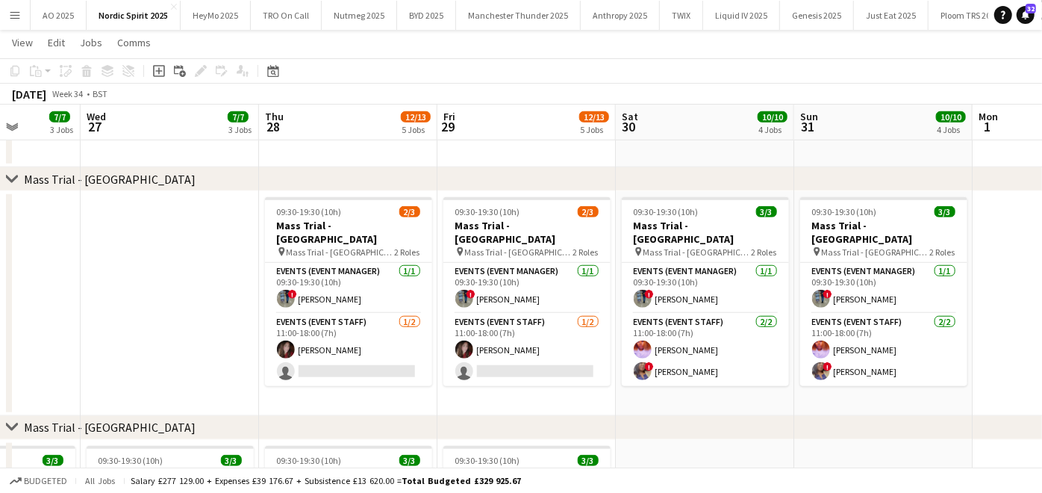
scroll to position [0, 529]
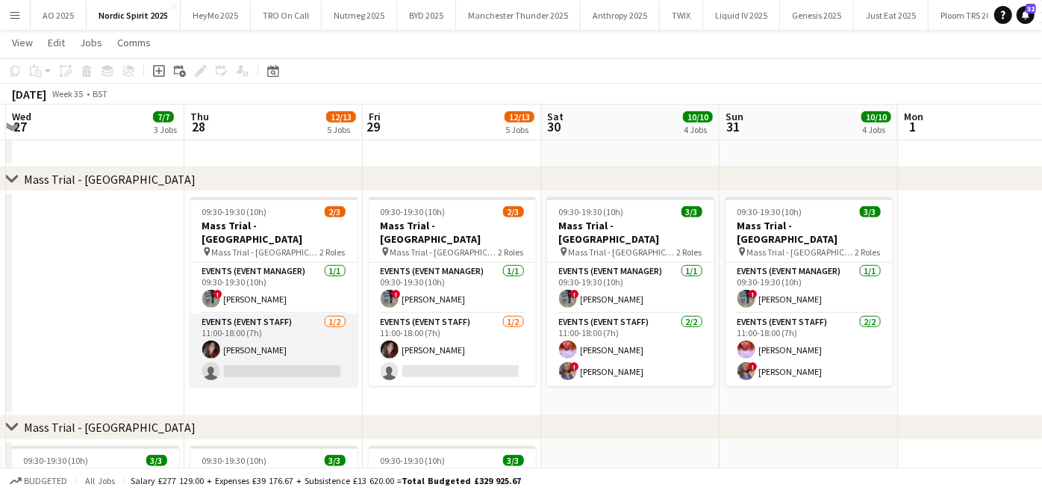
click at [287, 361] on app-card-role "Events (Event Staff) [DATE] 11:00-18:00 (7h) [PERSON_NAME] single-neutral-actio…" at bounding box center [273, 349] width 167 height 72
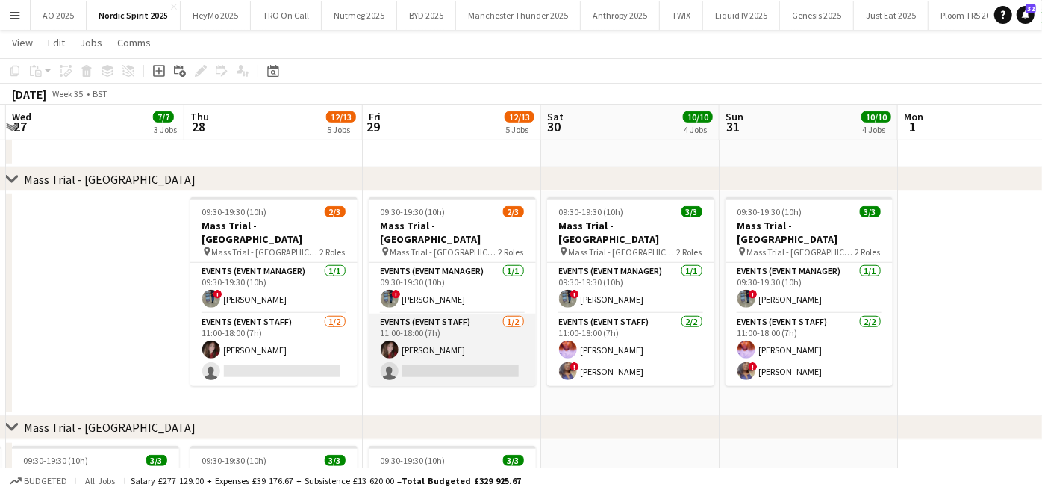
click at [424, 343] on app-card-role "Events (Event Staff) [DATE] 11:00-18:00 (7h) [PERSON_NAME] single-neutral-actio…" at bounding box center [452, 349] width 167 height 72
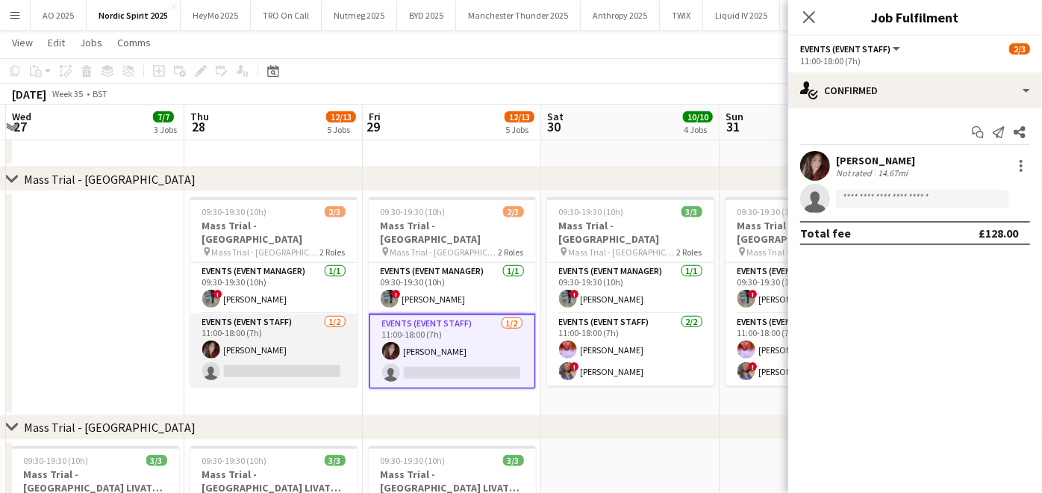
click at [307, 358] on app-card-role "Events (Event Staff) [DATE] 11:00-18:00 (7h) [PERSON_NAME] single-neutral-actio…" at bounding box center [273, 349] width 167 height 72
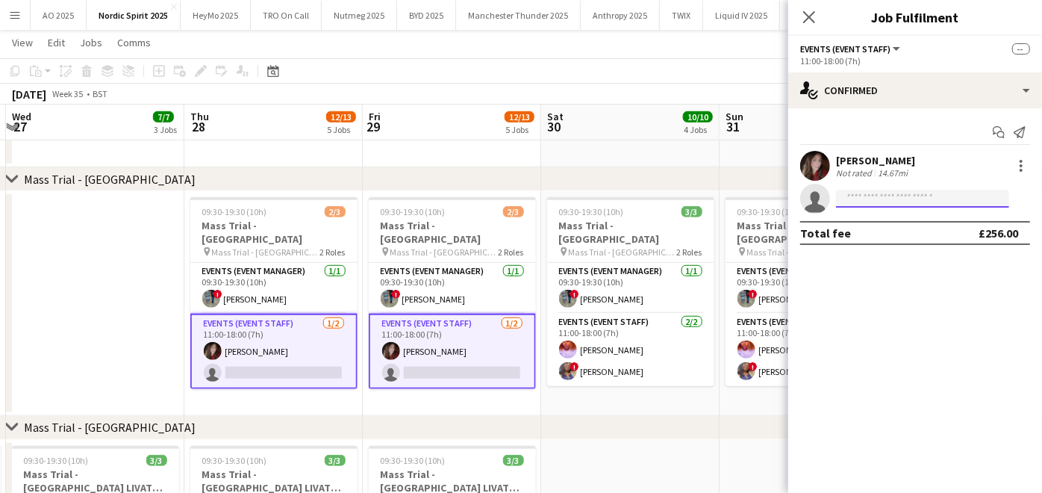
click at [948, 190] on input at bounding box center [922, 199] width 173 height 18
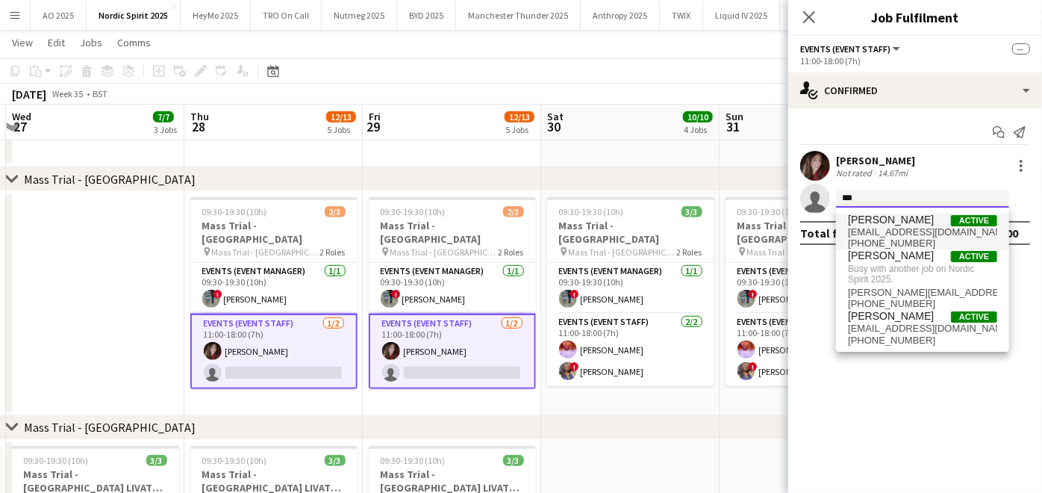
type input "***"
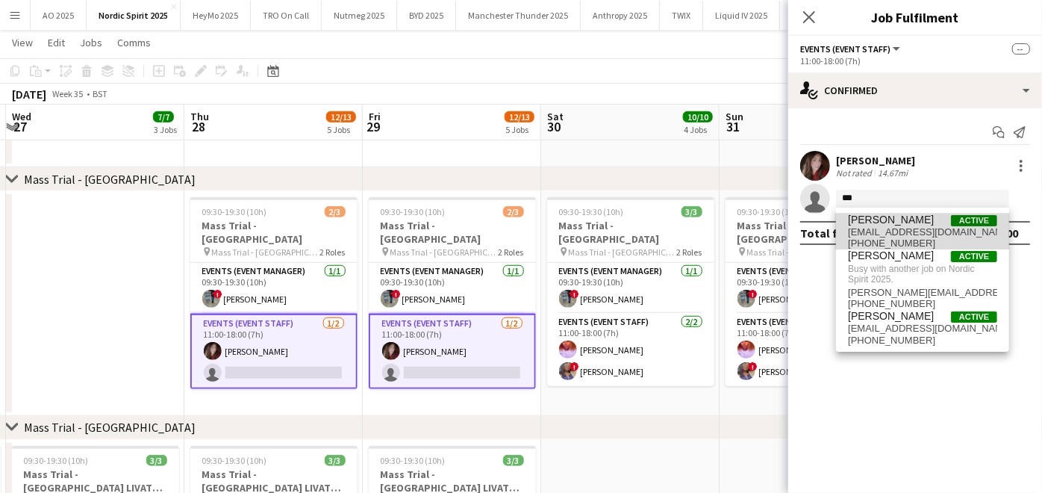
click at [884, 226] on span "[EMAIL_ADDRESS][DOMAIN_NAME]" at bounding box center [922, 232] width 149 height 12
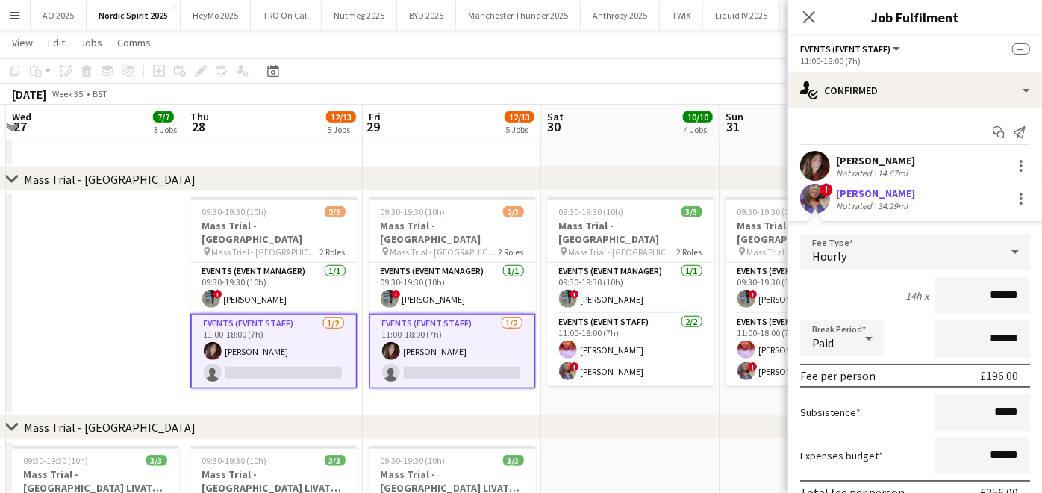
scroll to position [100, 0]
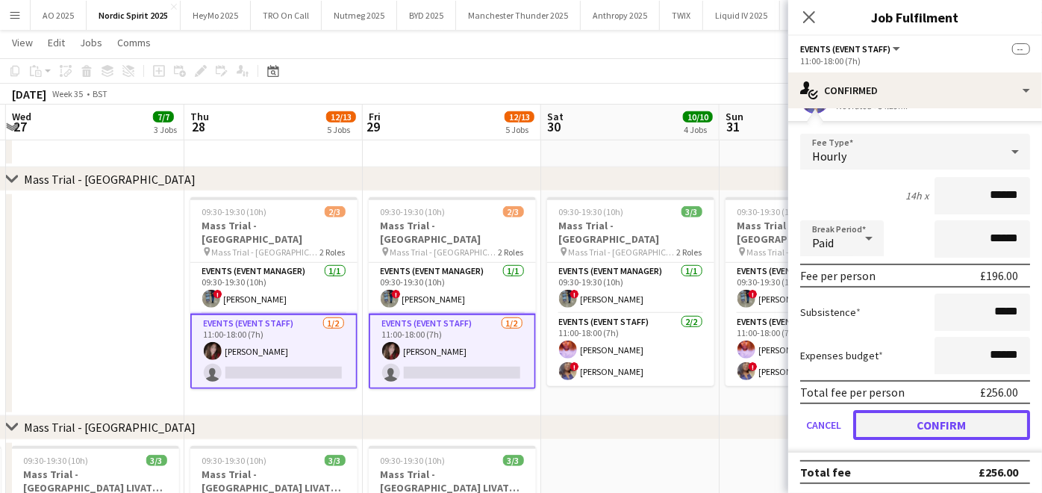
click at [873, 411] on button "Confirm" at bounding box center [941, 425] width 177 height 30
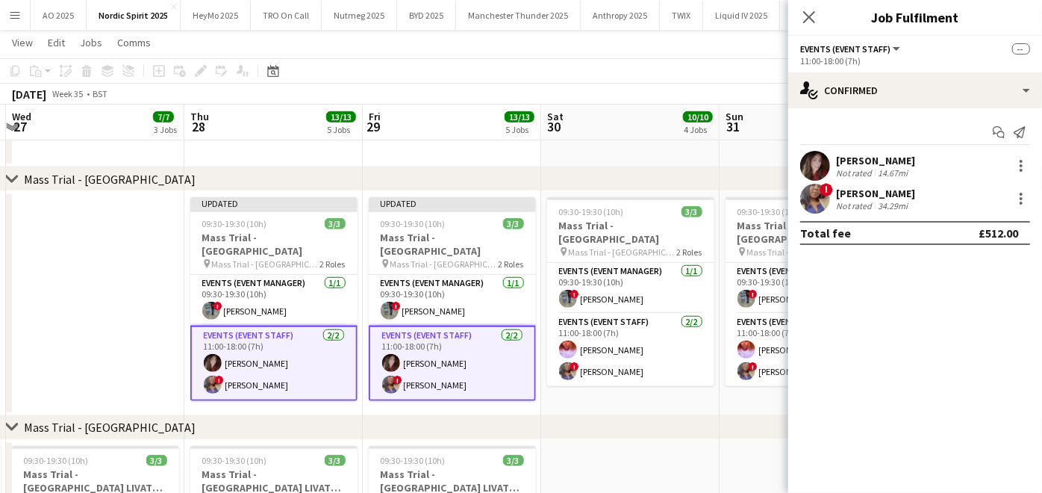
scroll to position [0, 0]
click at [669, 403] on app-date-cell "09:30-19:30 (10h) 3/3 Mass Trial - [GEOGRAPHIC_DATA] pin Mass Trial - Leeds 2 R…" at bounding box center [630, 303] width 178 height 225
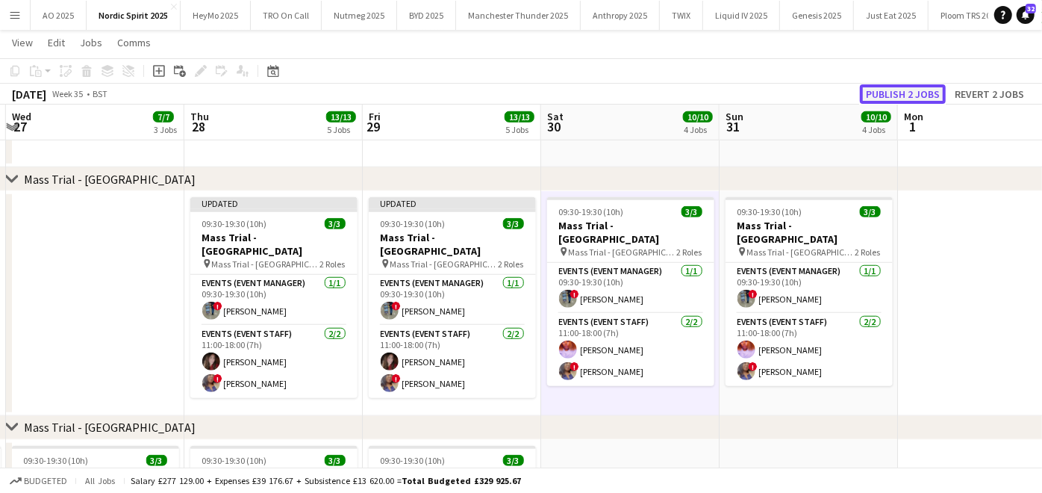
click at [912, 87] on button "Publish 2 jobs" at bounding box center [903, 93] width 86 height 19
